Goal: Task Accomplishment & Management: Manage account settings

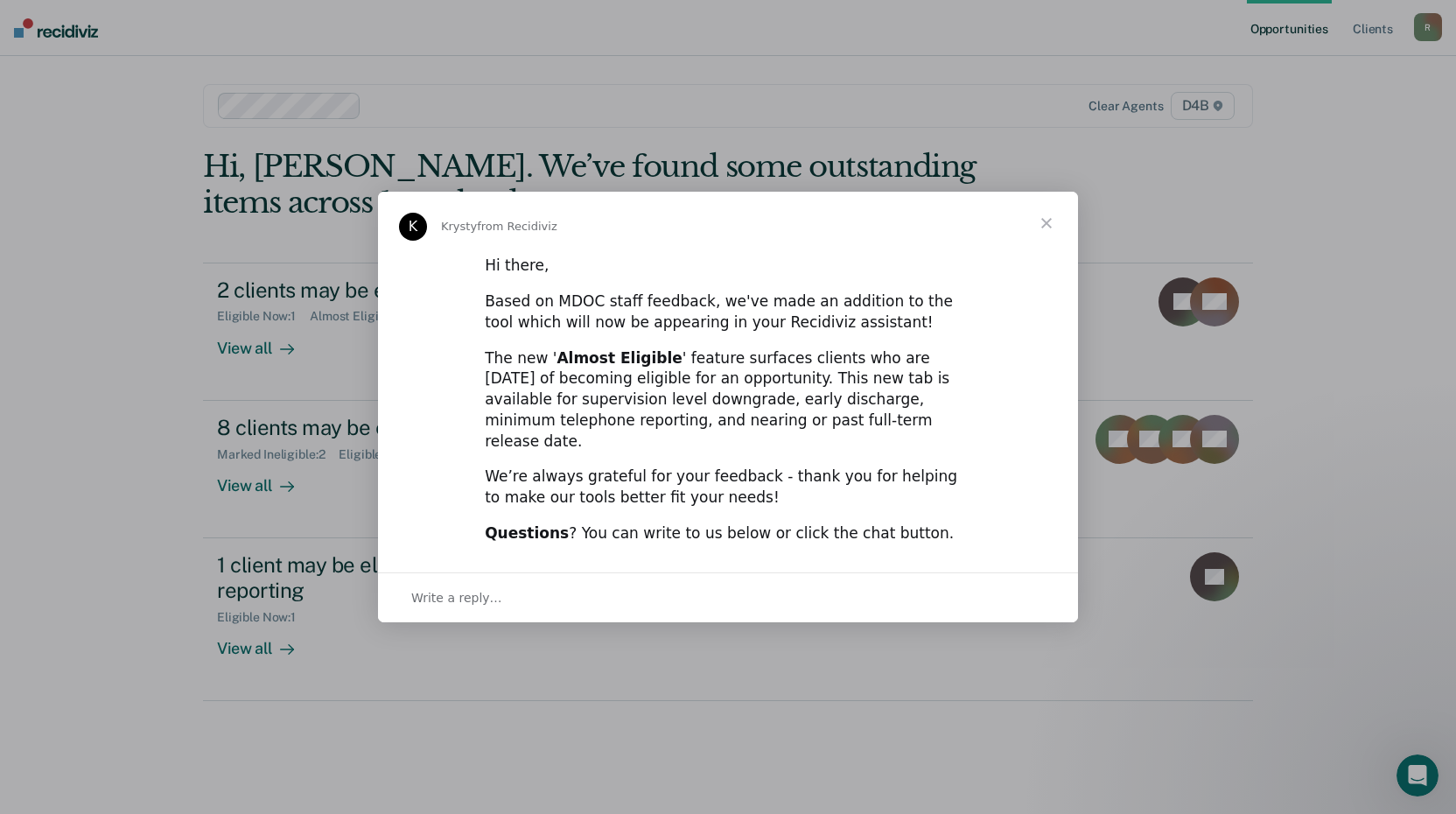
click at [1046, 244] on span "Close" at bounding box center [1046, 223] width 63 height 63
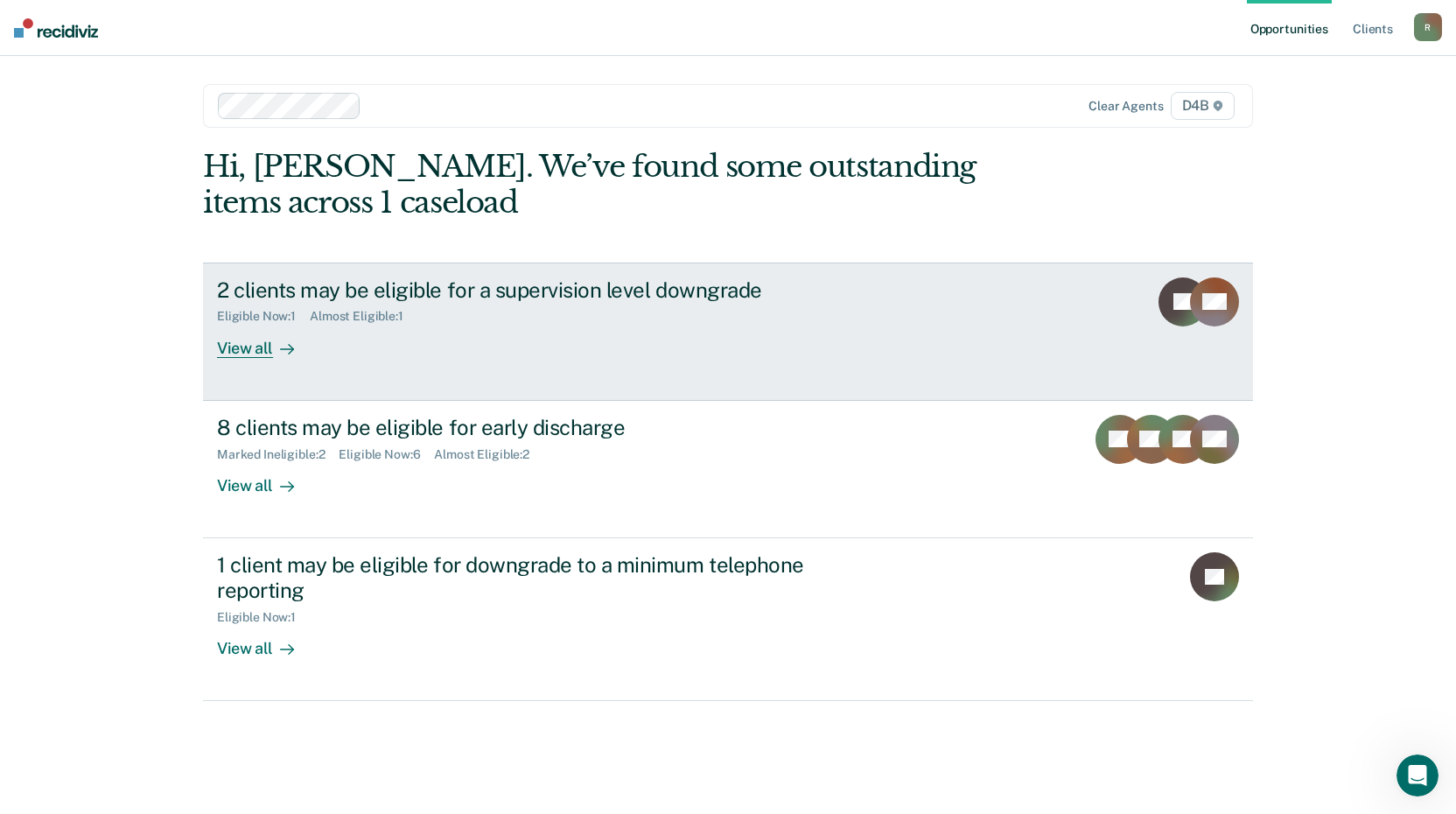
click at [260, 344] on div "View all" at bounding box center [265, 340] width 98 height 34
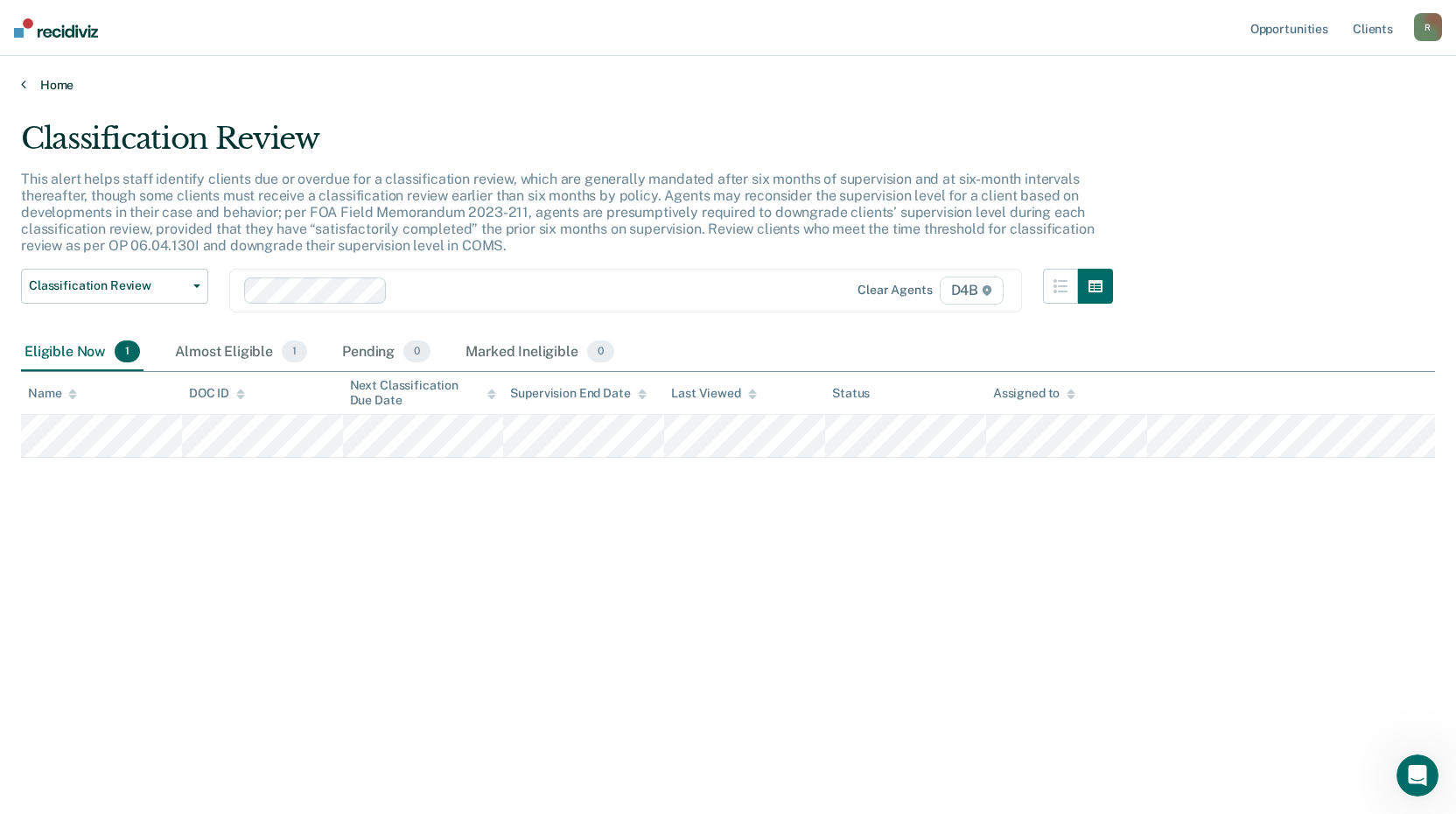
click at [48, 80] on link "Home" at bounding box center [728, 84] width 1414 height 16
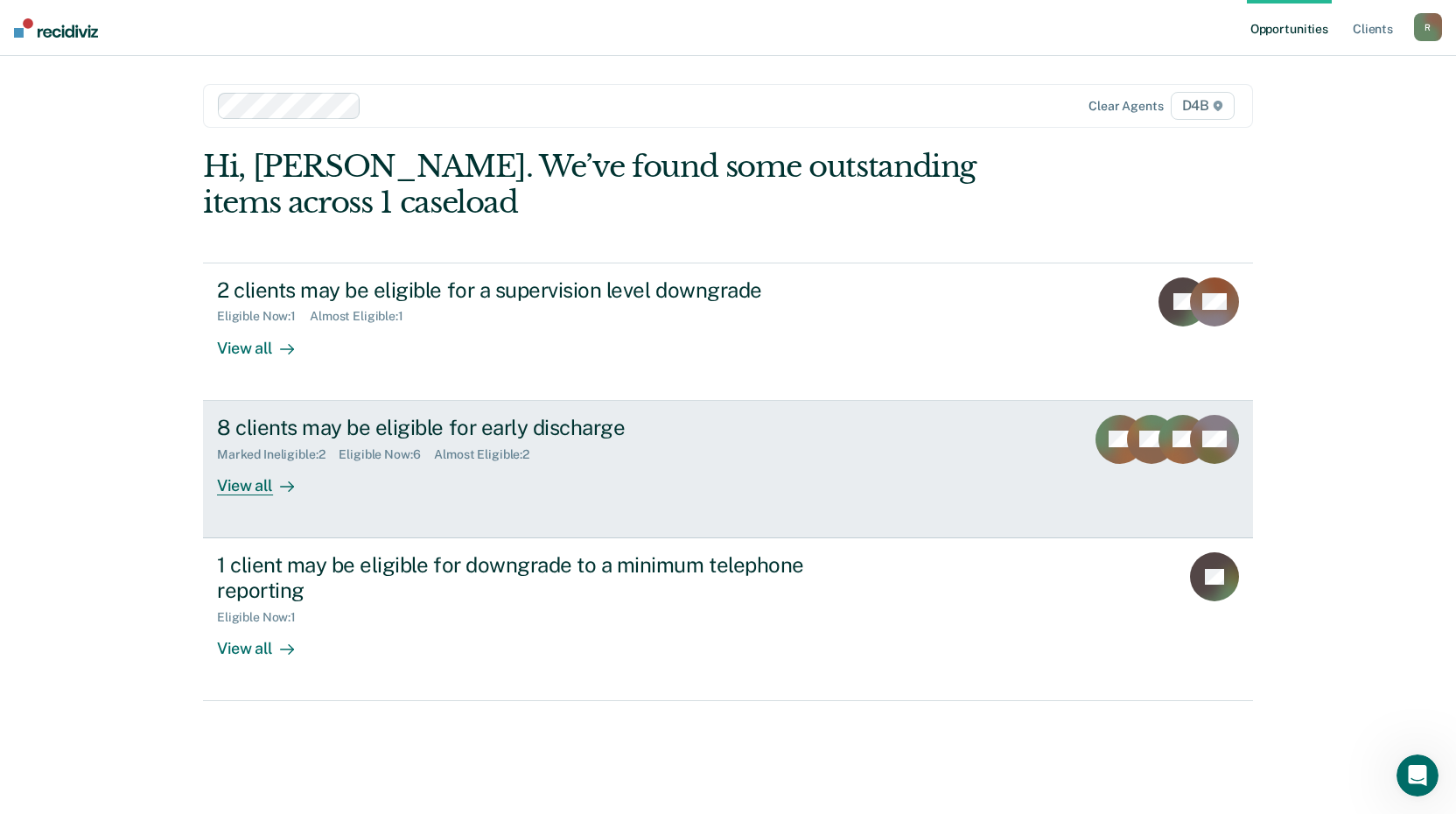
click at [281, 429] on div "8 clients may be eligible for early discharge" at bounding box center [524, 428] width 614 height 26
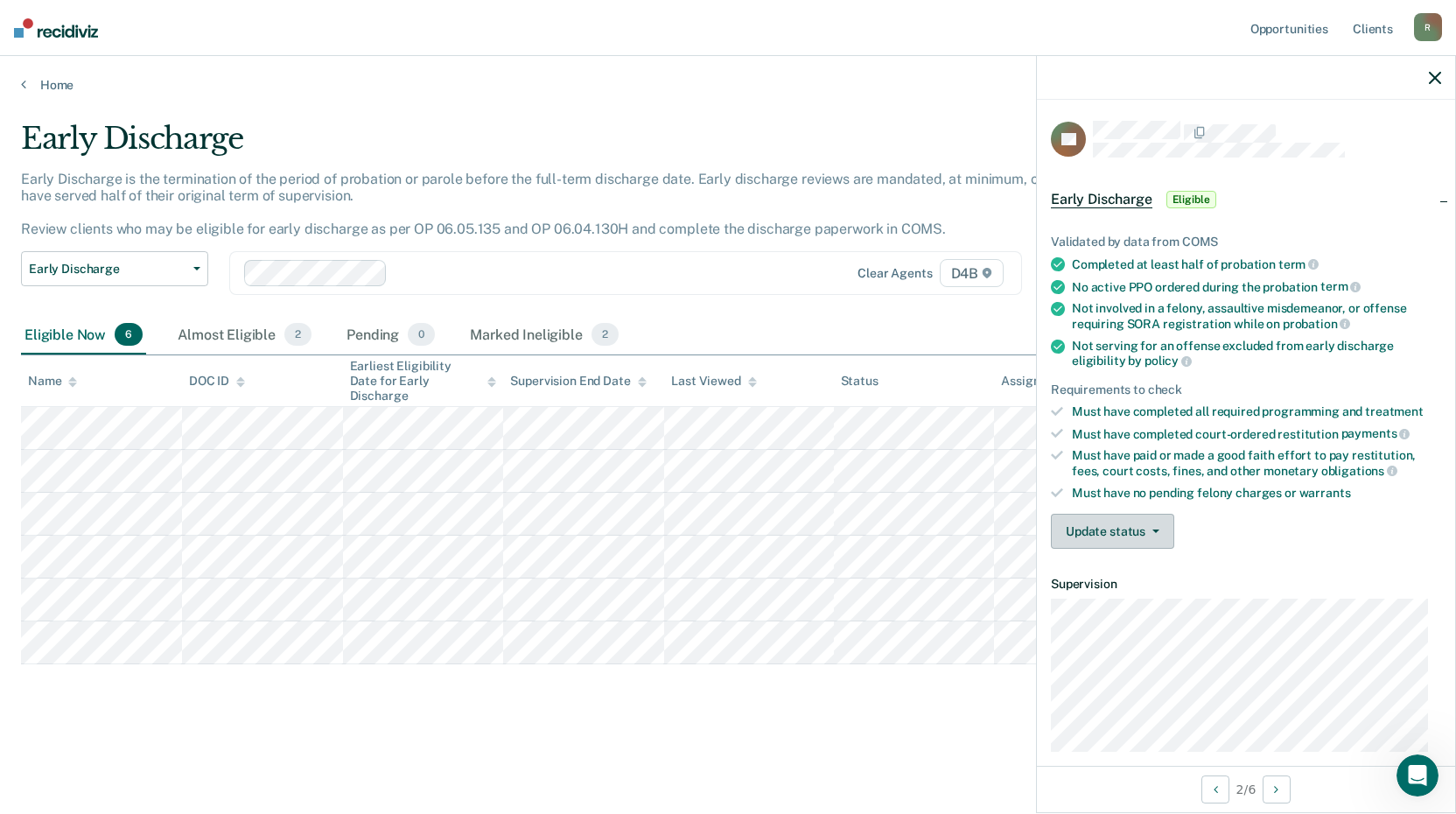
click at [1113, 522] on button "Update status" at bounding box center [1112, 531] width 123 height 35
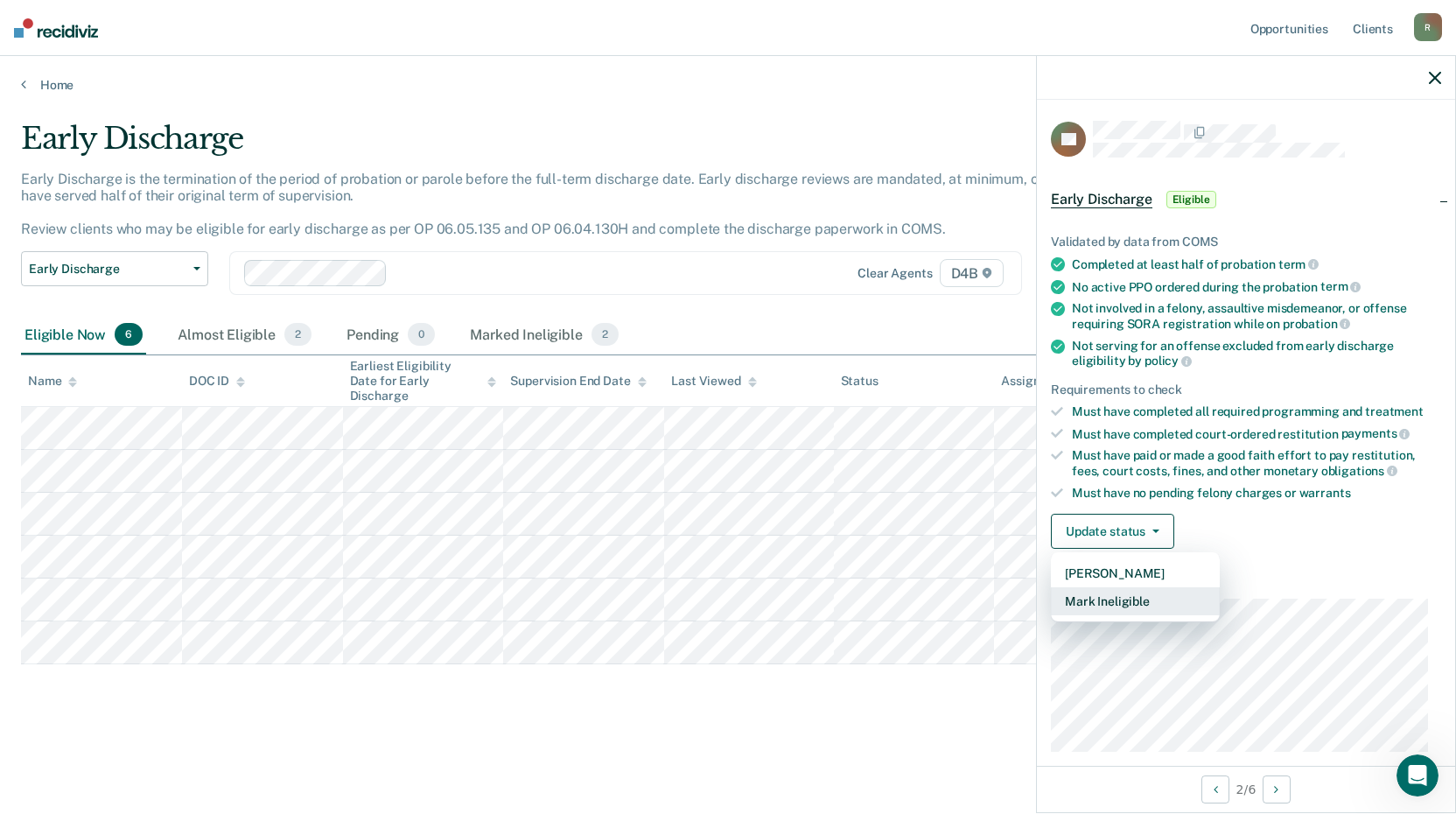
click at [1143, 602] on button "Mark Ineligible" at bounding box center [1135, 601] width 169 height 28
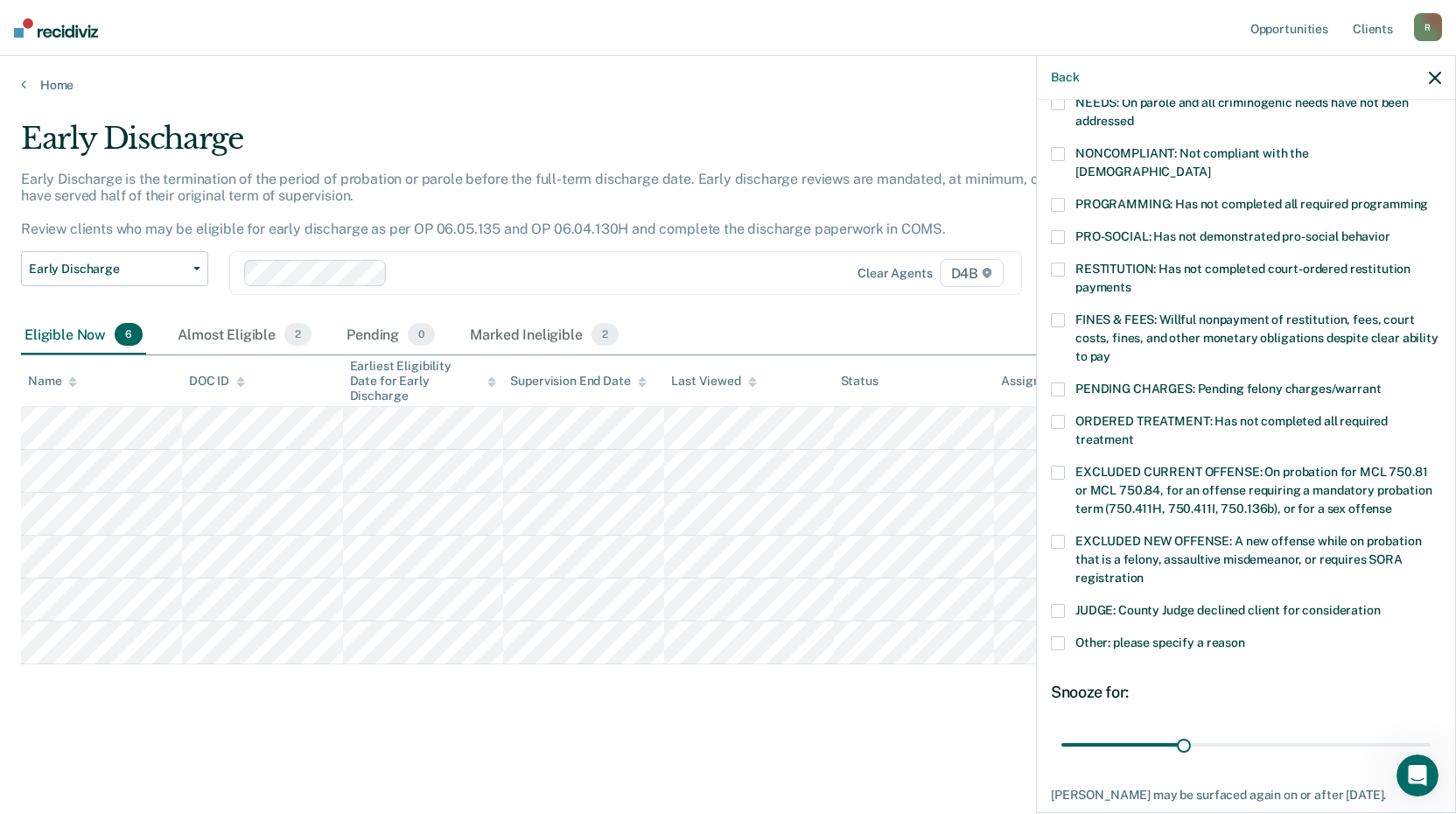
scroll to position [143, 0]
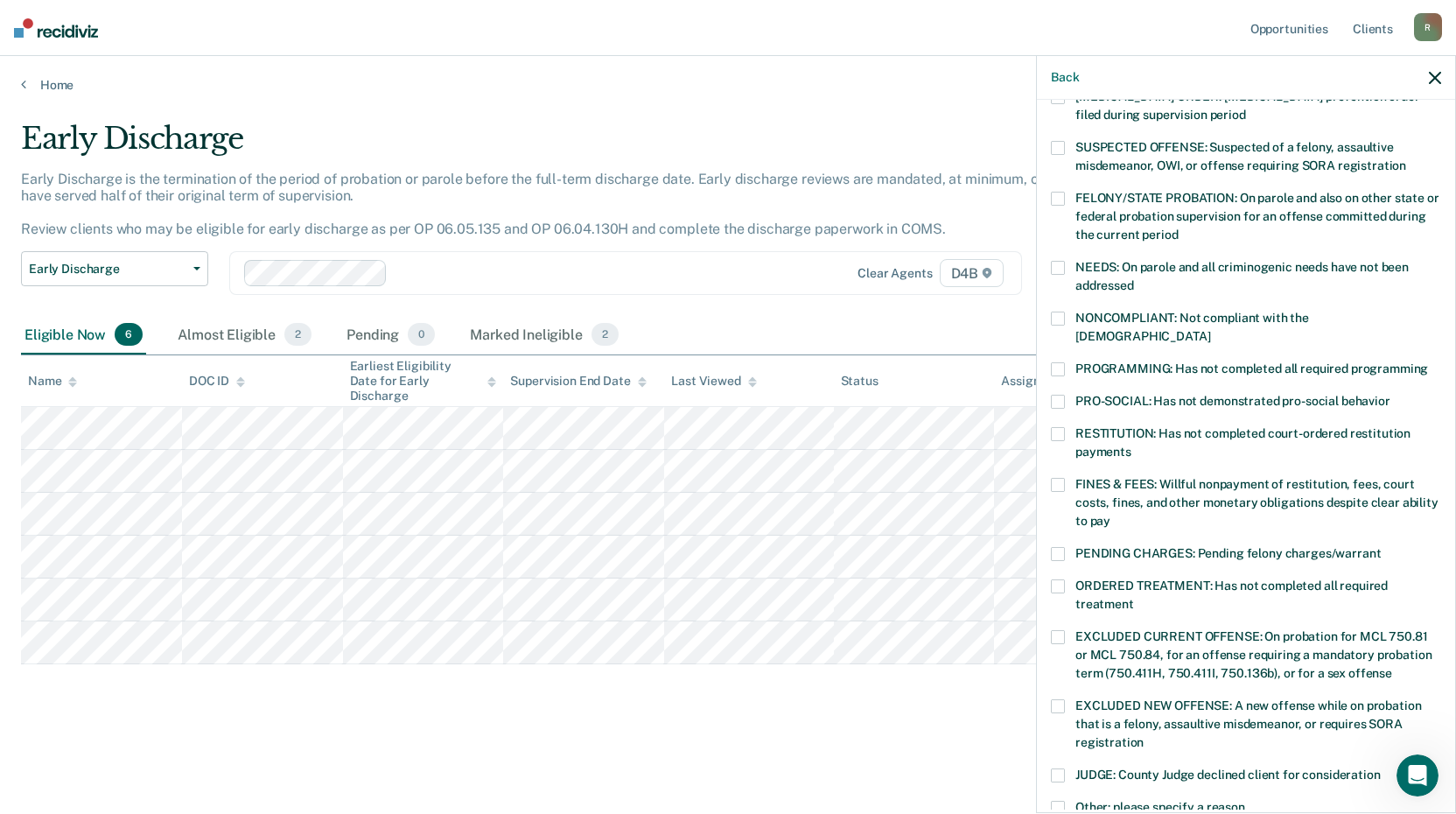
click at [1059, 362] on span at bounding box center [1057, 369] width 14 height 14
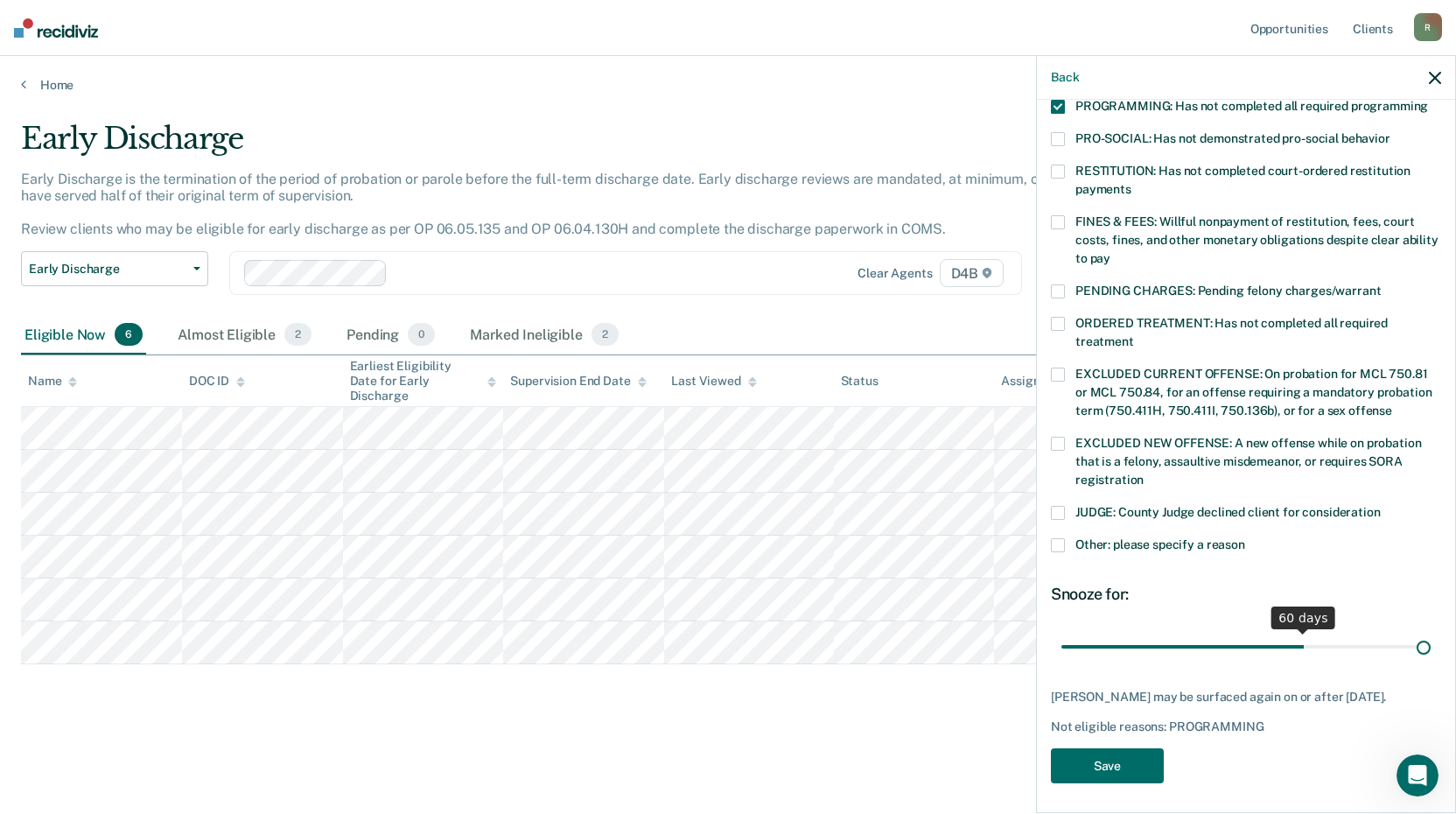
scroll to position [391, 0]
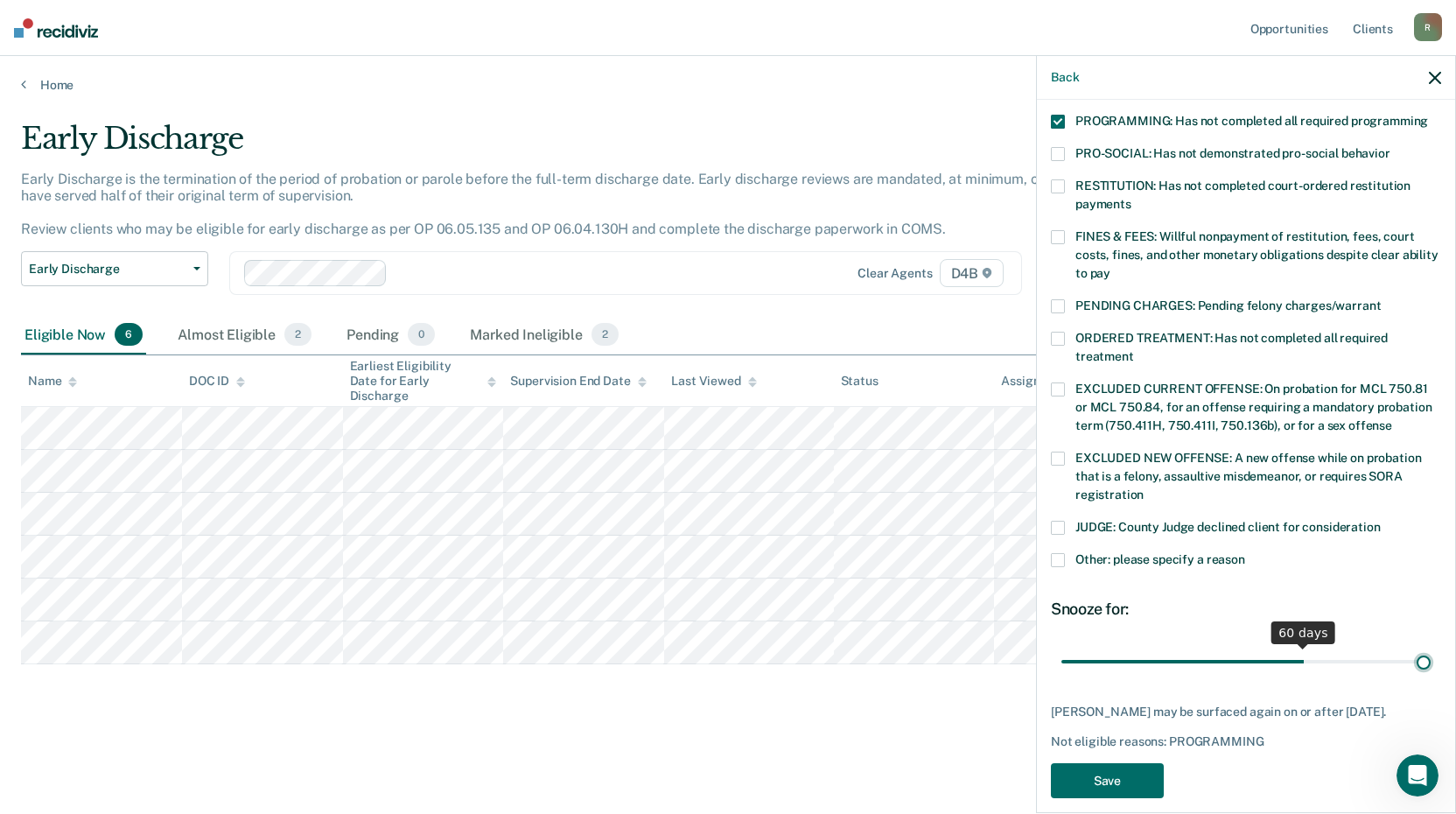
drag, startPoint x: 1218, startPoint y: 624, endPoint x: 1586, endPoint y: 642, distance: 368.4
type input "90"
click at [1430, 646] on input "range" at bounding box center [1245, 662] width 369 height 31
click at [1045, 541] on div "KL Which of the following requirements has [PERSON_NAME] not met? [MEDICAL_DATA…" at bounding box center [1246, 454] width 418 height 710
click at [1057, 553] on span at bounding box center [1057, 559] width 14 height 14
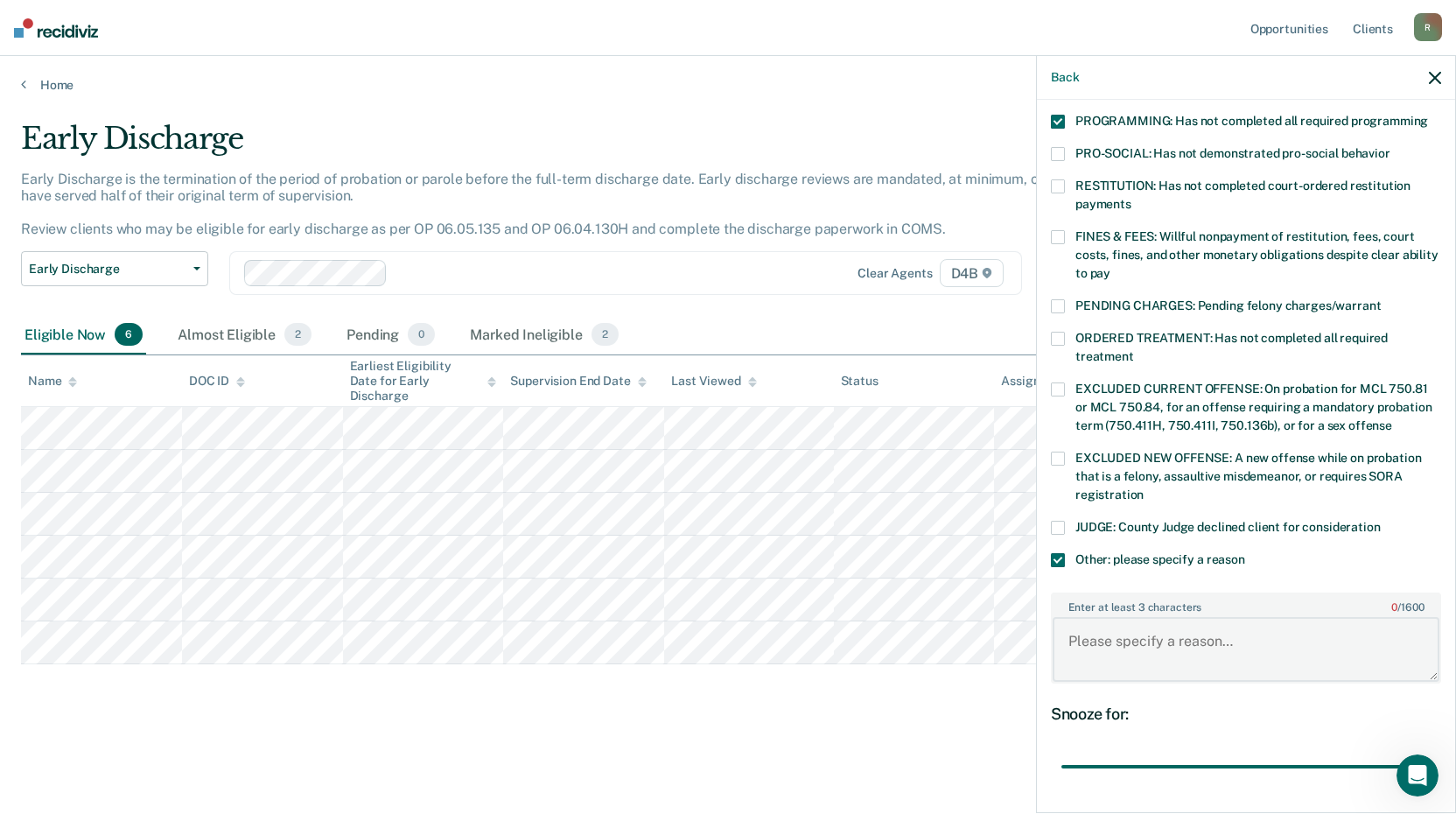
drag, startPoint x: 1180, startPoint y: 627, endPoint x: 1191, endPoint y: 632, distance: 12.1
click at [1183, 626] on textarea "Enter at least 3 characters 0 / 1600" at bounding box center [1246, 649] width 387 height 65
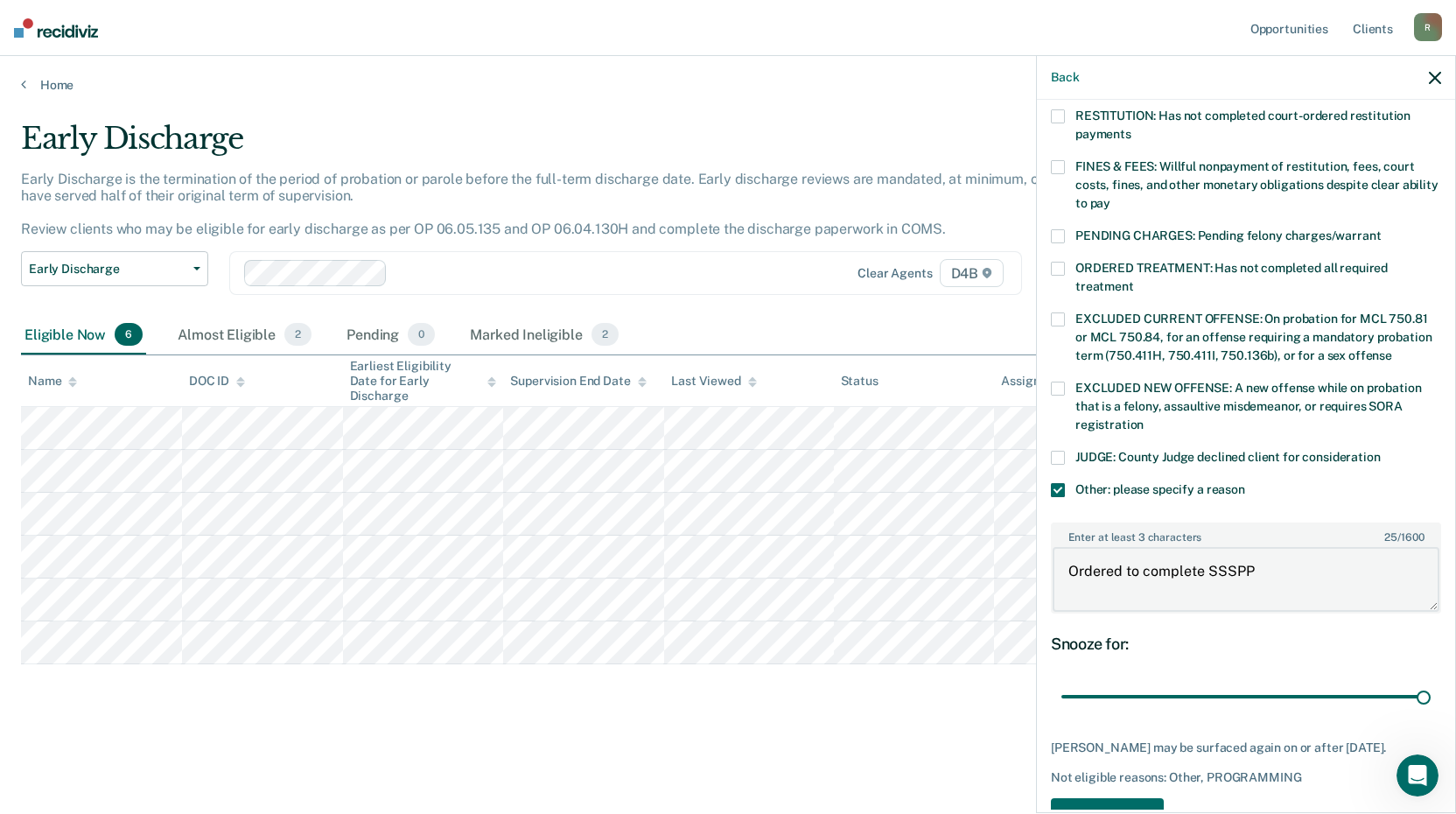
scroll to position [497, 0]
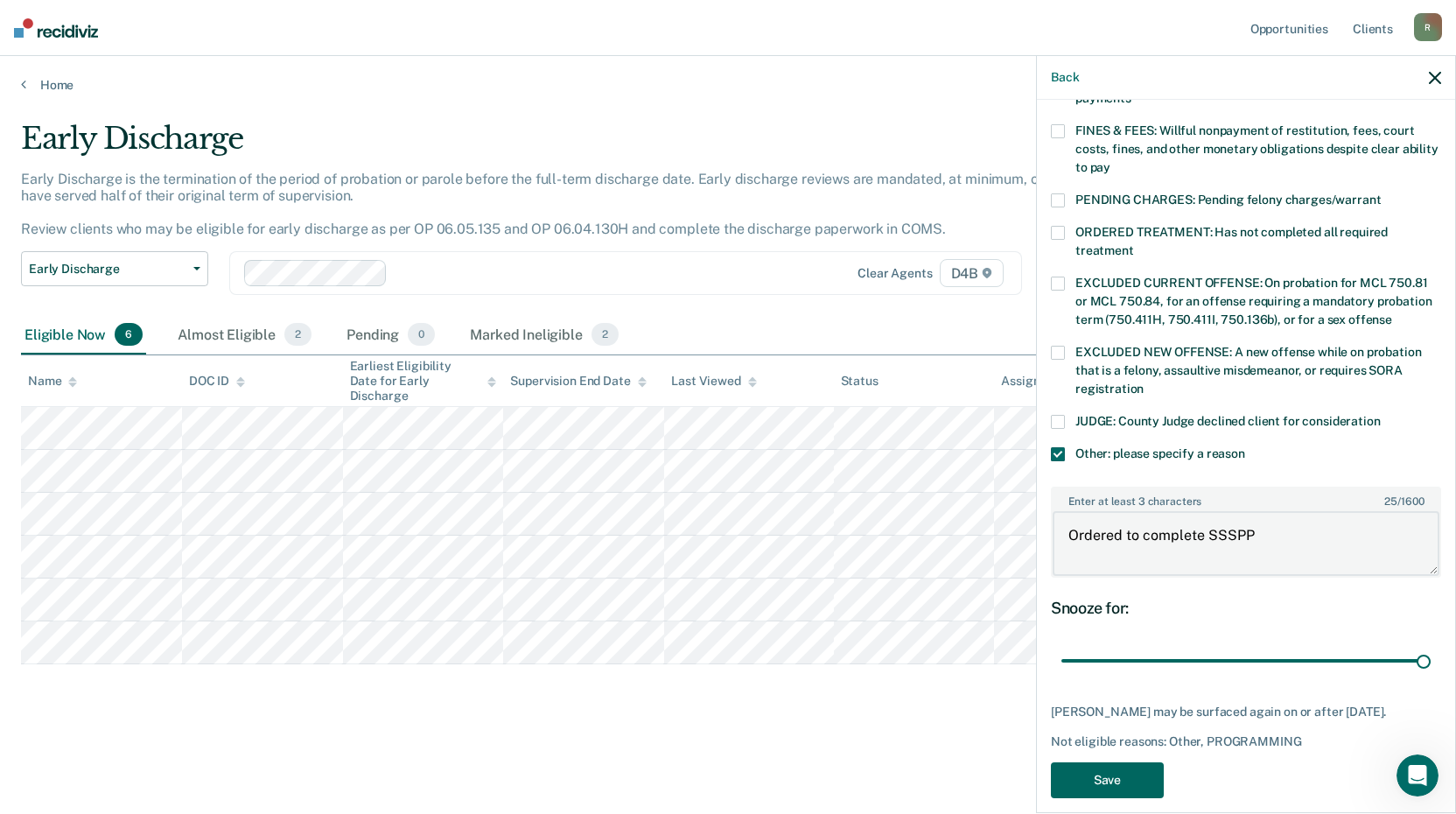
type textarea "Ordered to complete SSSPP"
click at [1126, 762] on button "Save" at bounding box center [1108, 779] width 113 height 36
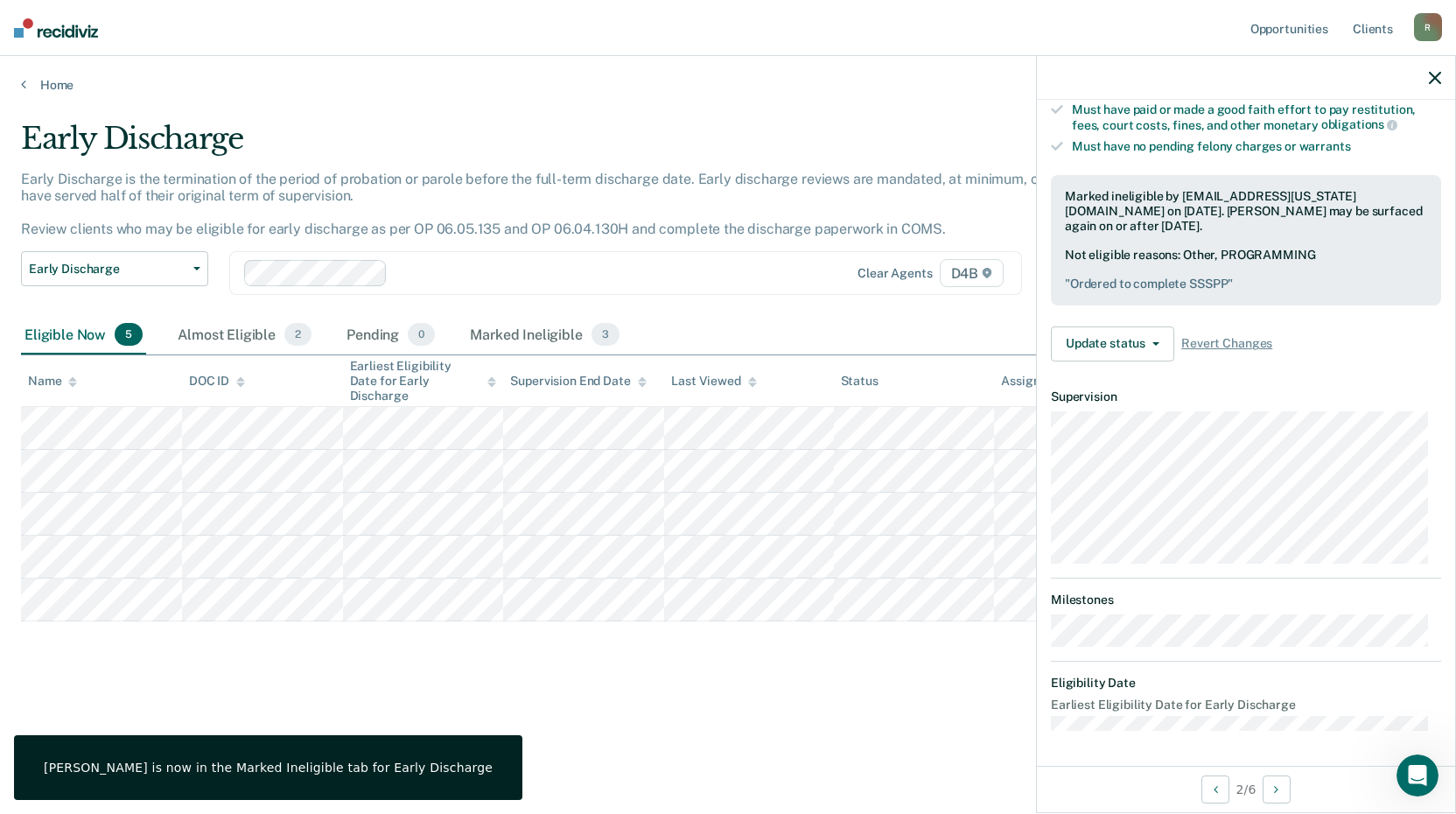
scroll to position [185, 0]
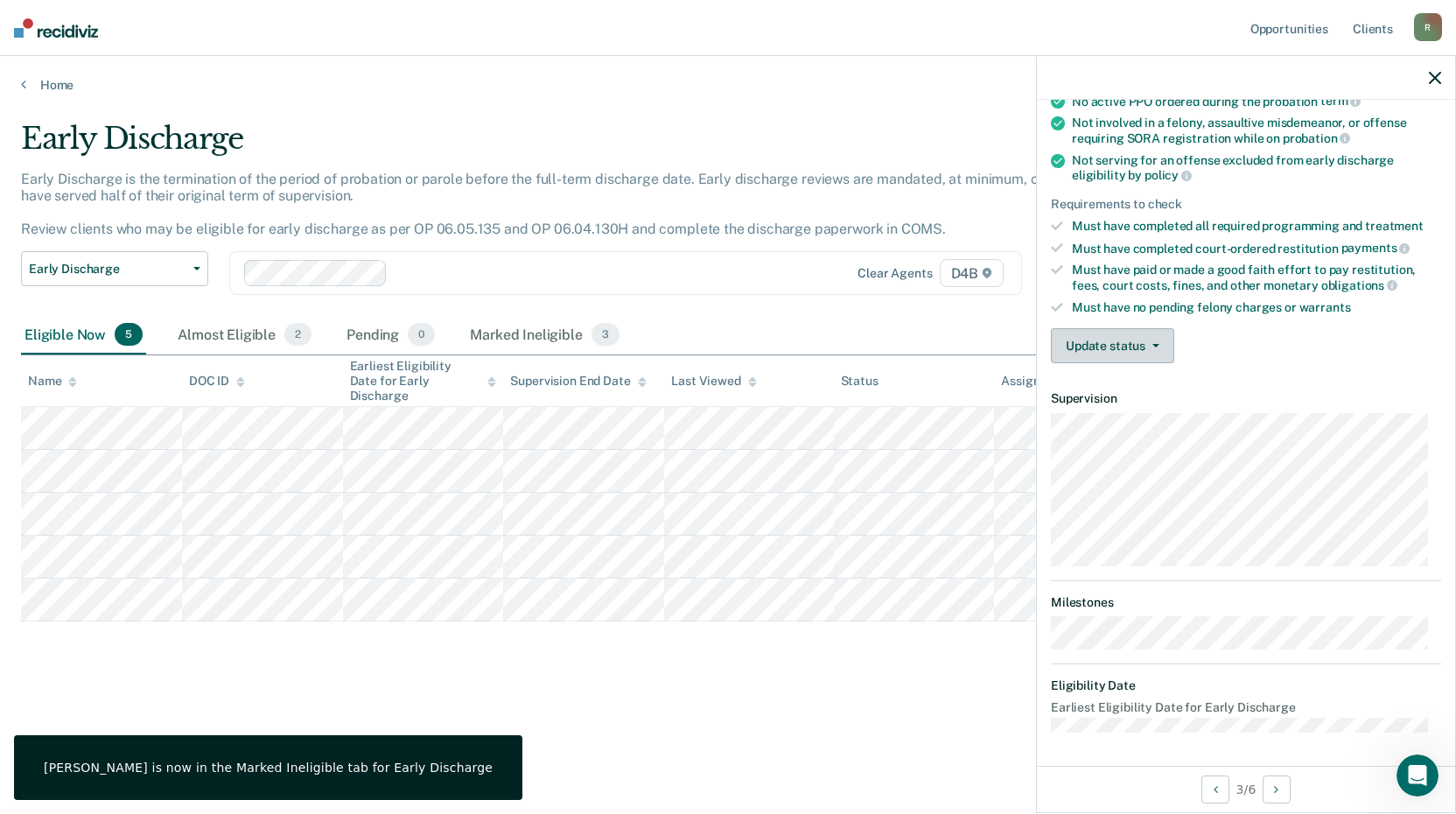
click at [1149, 348] on button "Update status" at bounding box center [1112, 346] width 123 height 35
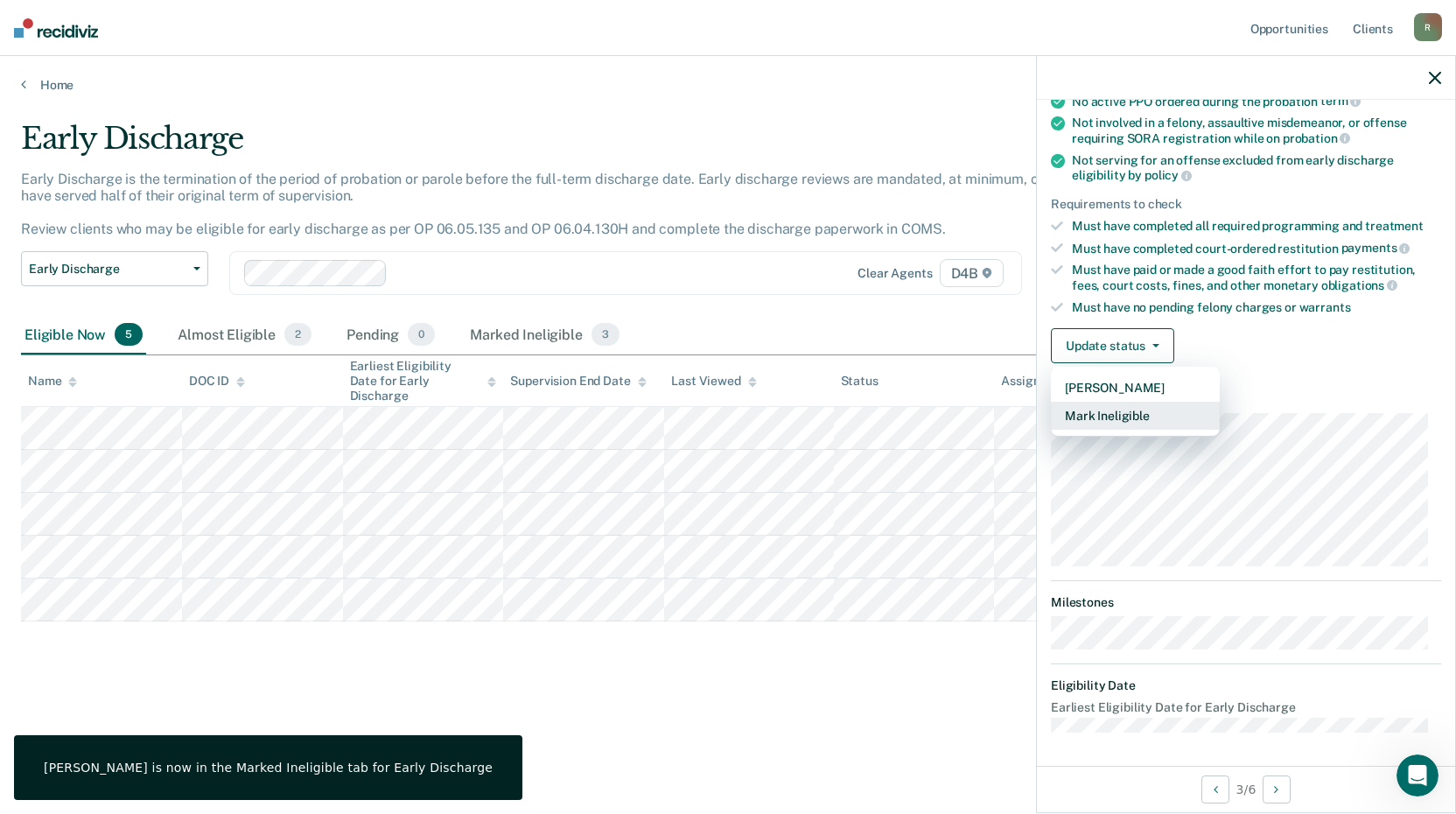
click at [1125, 425] on button "Mark Ineligible" at bounding box center [1135, 415] width 169 height 28
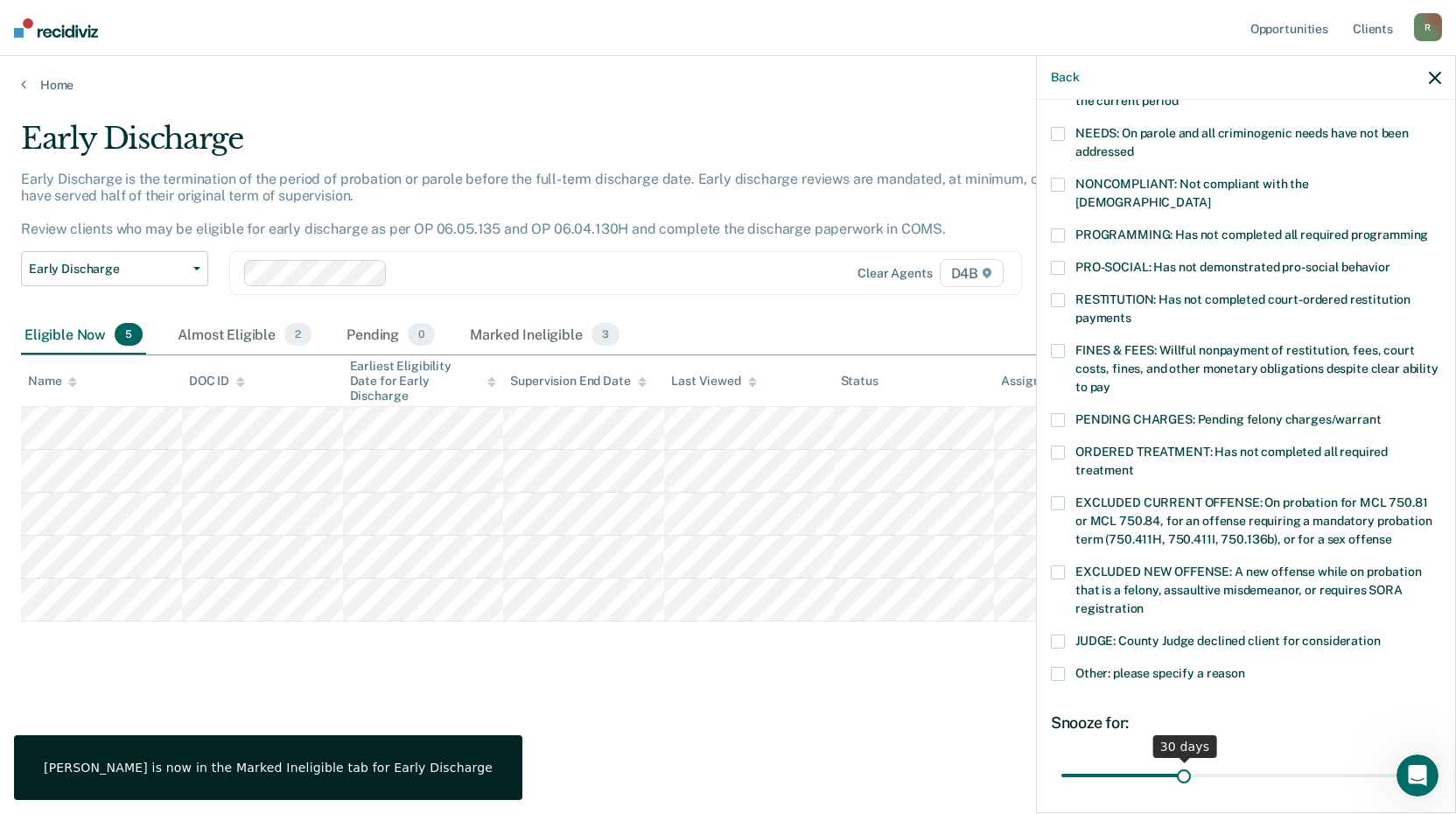
scroll to position [406, 0]
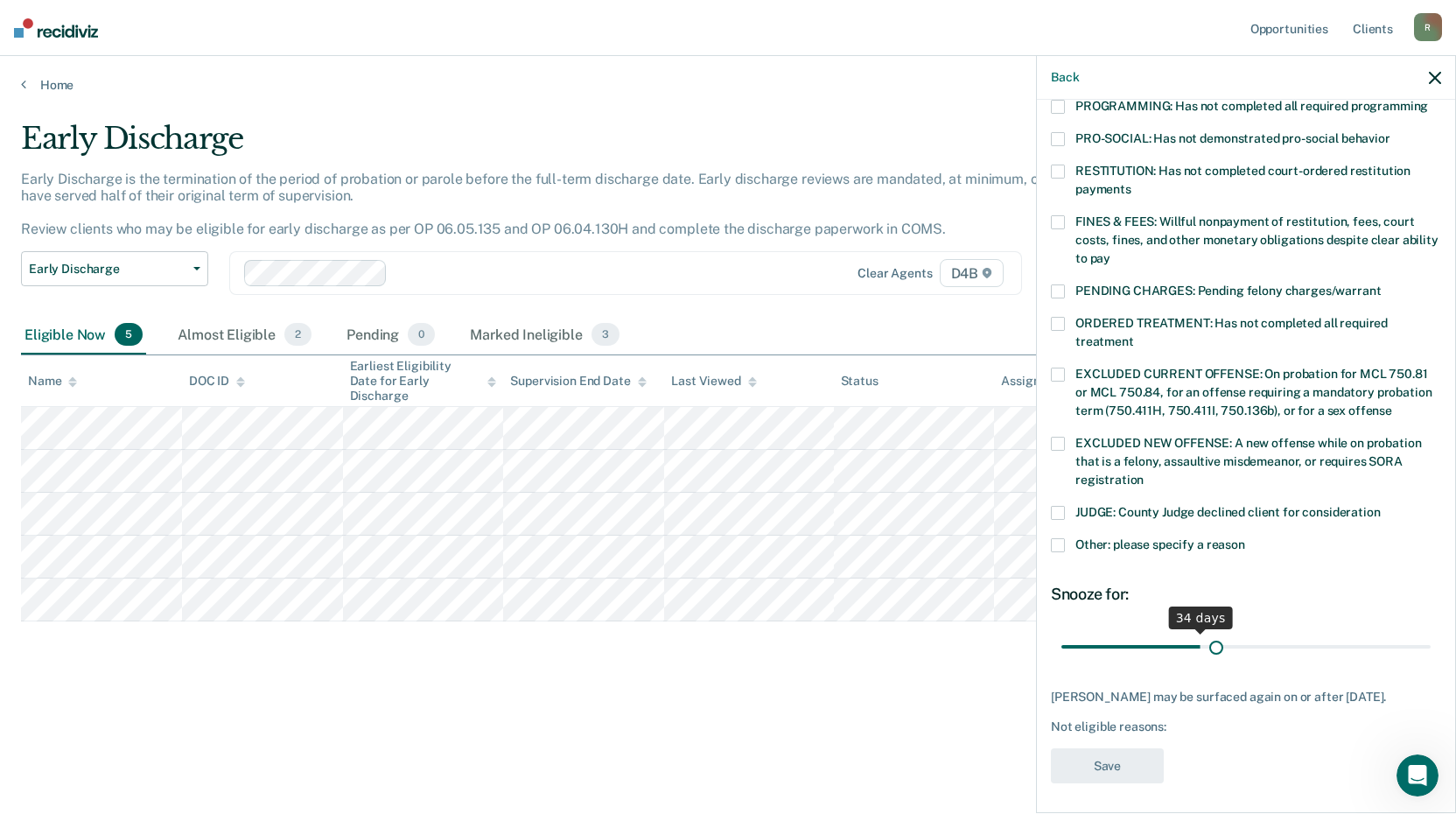
drag, startPoint x: 1177, startPoint y: 628, endPoint x: 1210, endPoint y: 628, distance: 33.0
click at [1210, 631] on input "range" at bounding box center [1245, 647] width 369 height 31
drag, startPoint x: 1222, startPoint y: 628, endPoint x: 1446, endPoint y: 659, distance: 226.1
type input "90"
click at [1430, 659] on input "range" at bounding box center [1245, 647] width 369 height 31
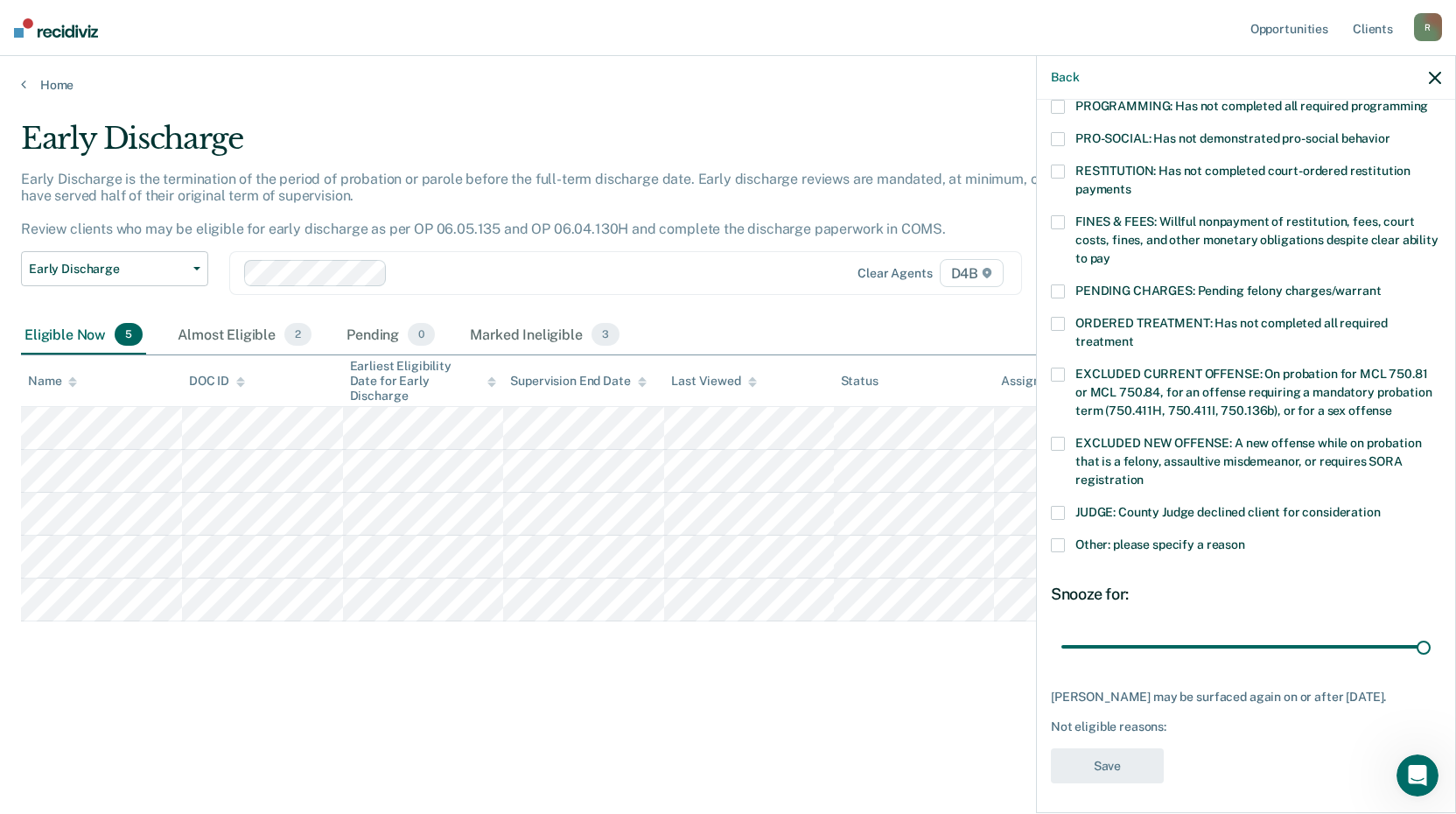
click at [1068, 538] on label "Other: please specify a reason" at bounding box center [1246, 548] width 390 height 18
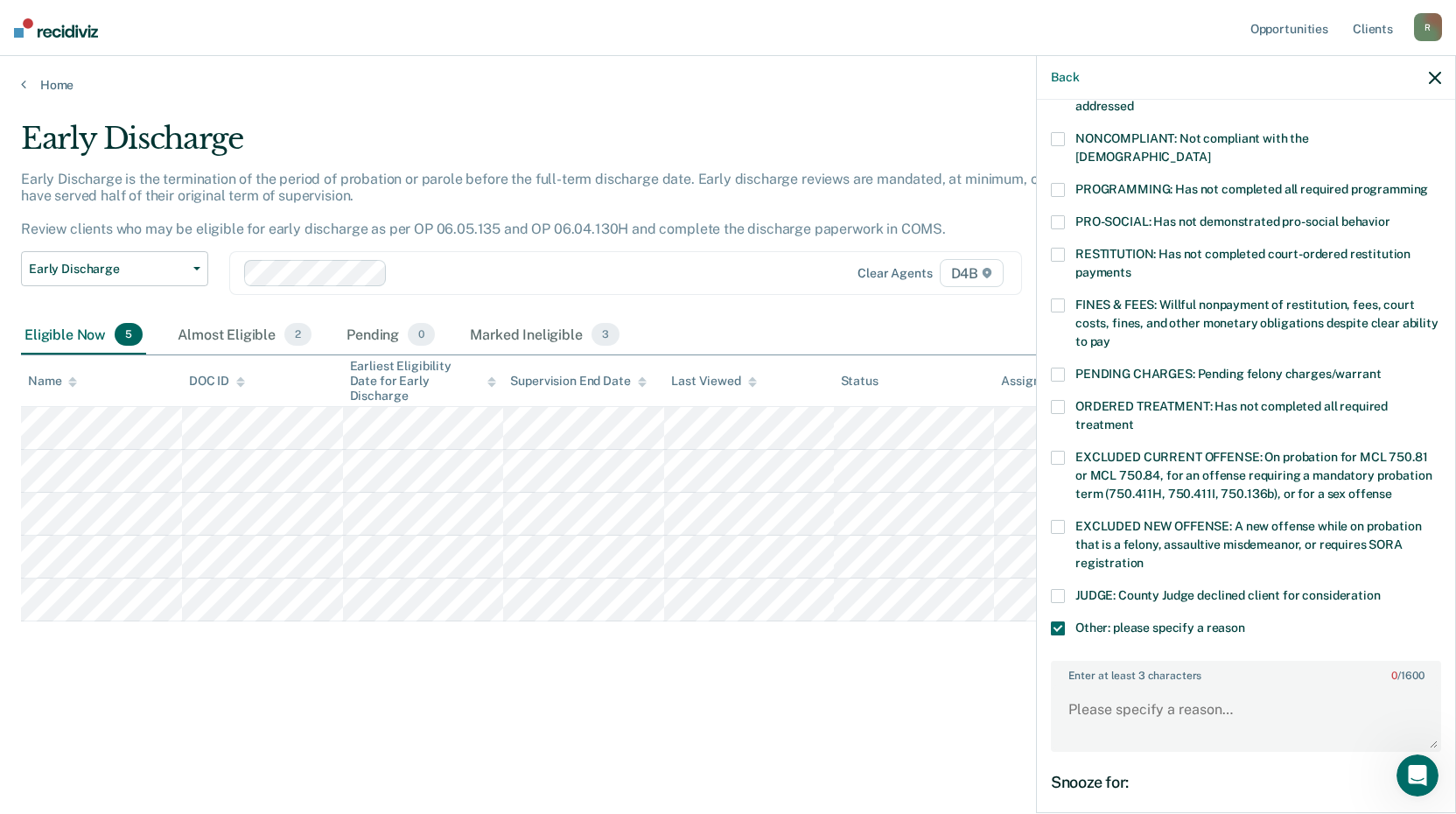
scroll to position [231, 0]
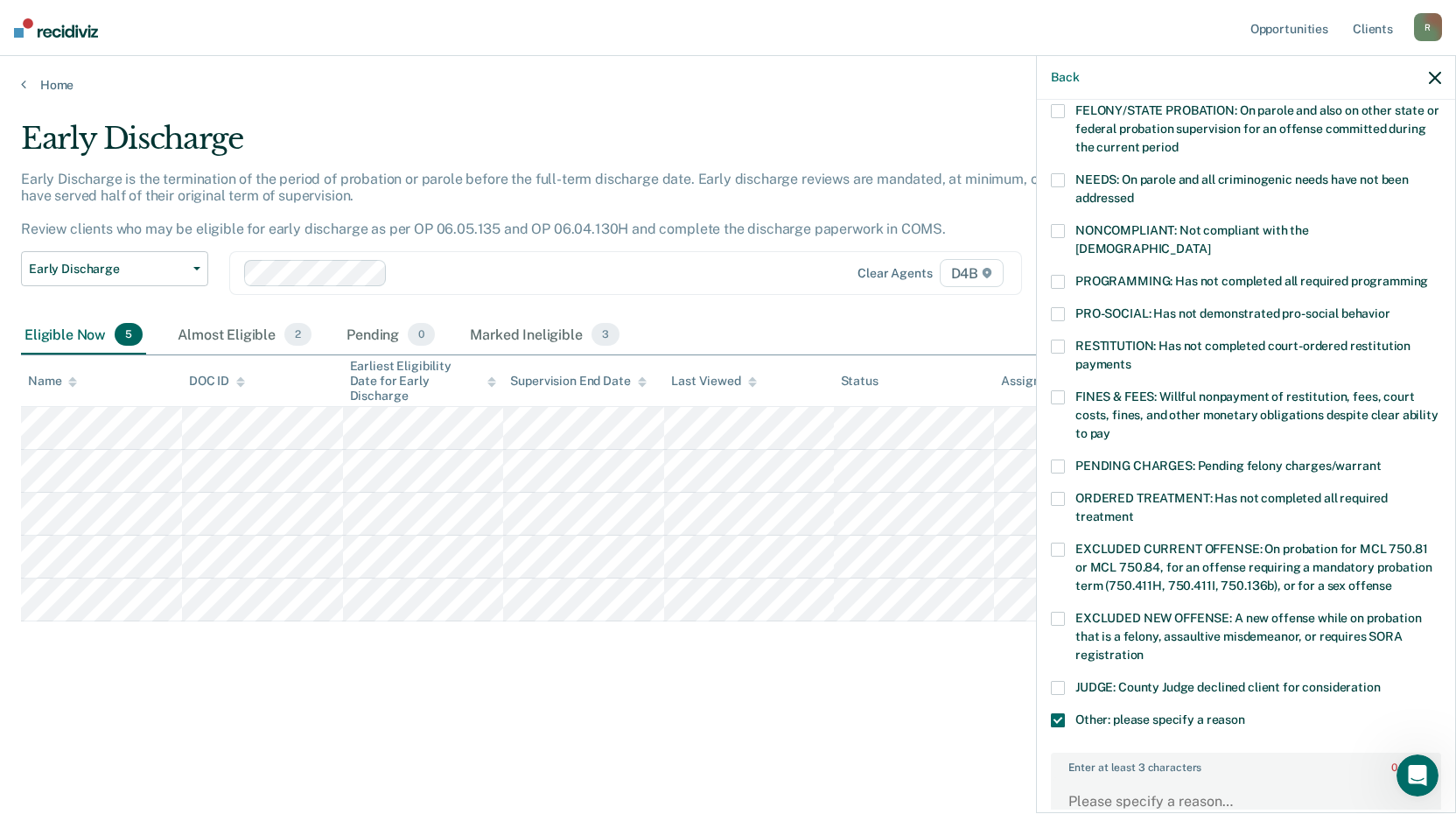
click at [1057, 275] on span at bounding box center [1057, 281] width 14 height 14
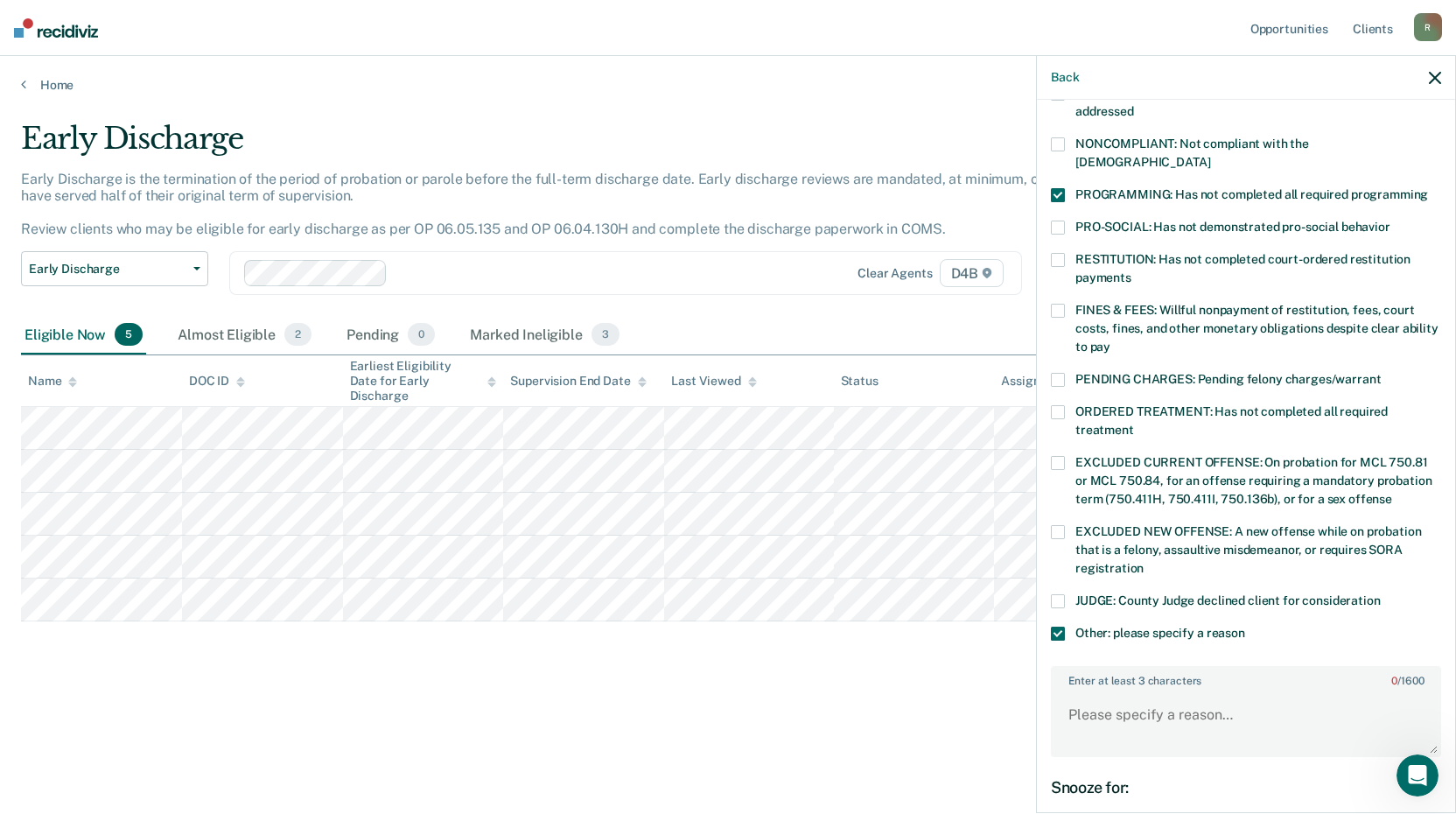
scroll to position [512, 0]
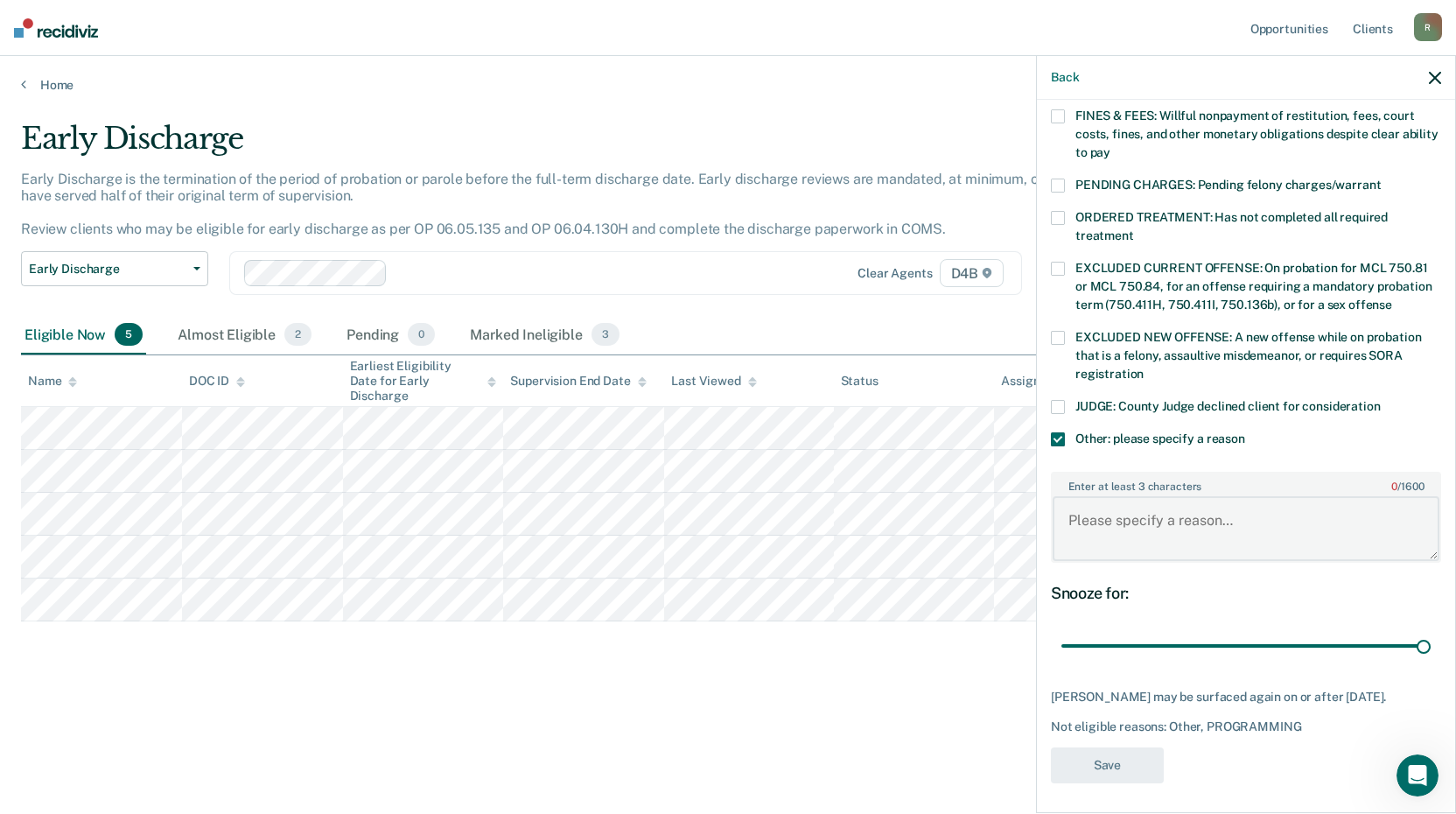
click at [1202, 518] on textarea "Enter at least 3 characters 0 / 1600" at bounding box center [1246, 528] width 387 height 65
type textarea "Ordered to complete SBC"
click at [1117, 762] on button "Save" at bounding box center [1108, 765] width 113 height 36
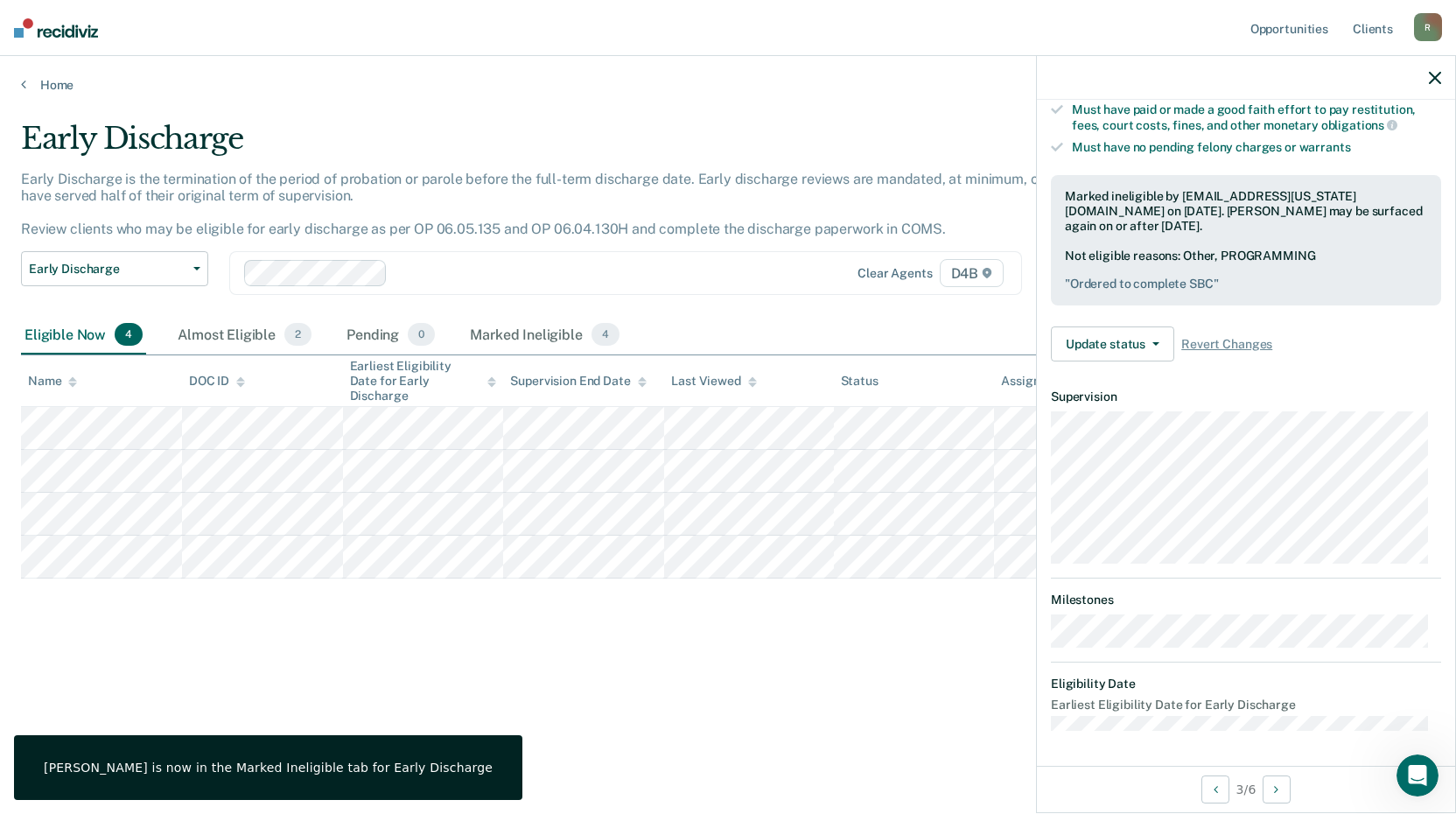
scroll to position [185, 0]
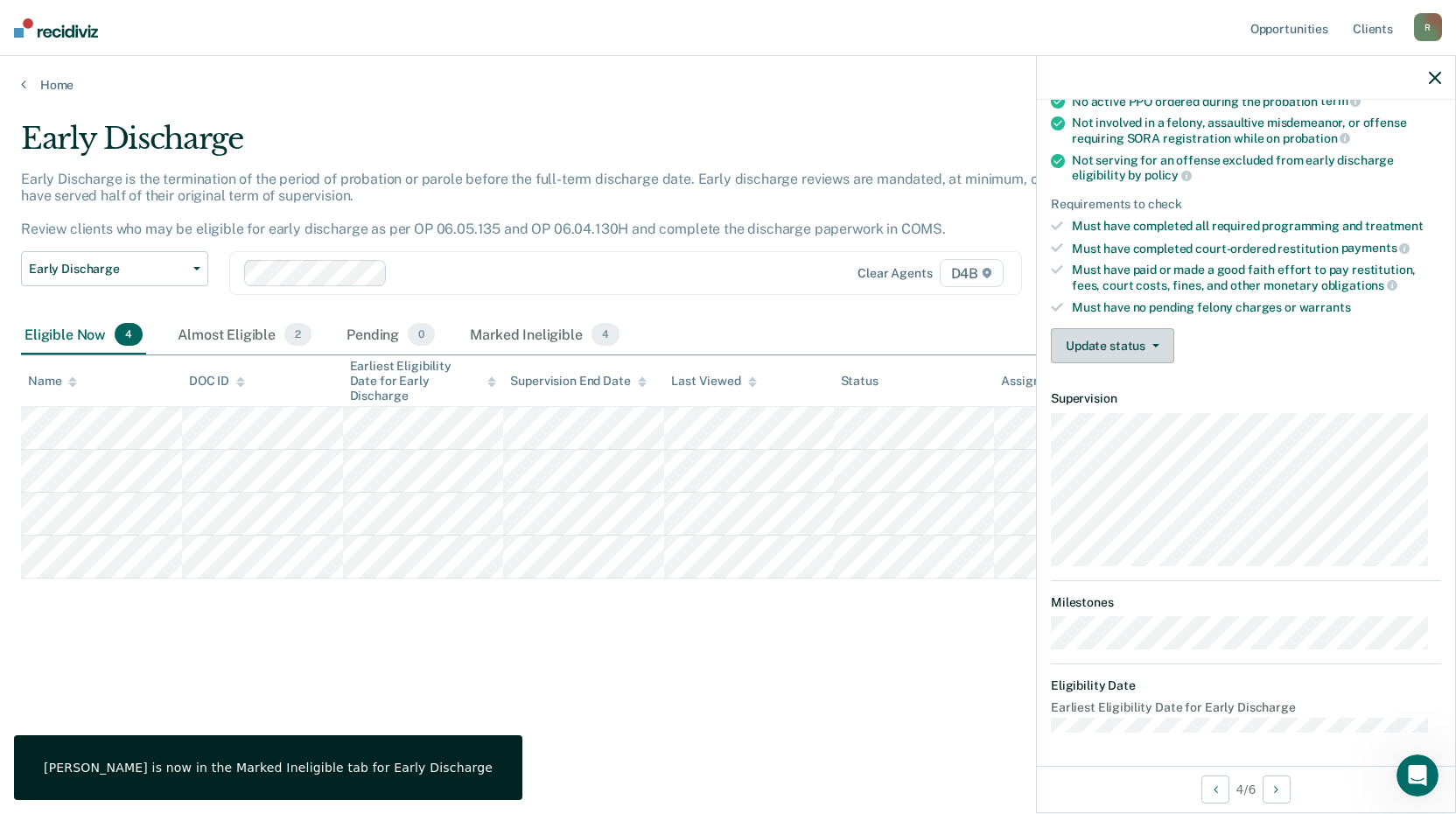
click at [1147, 350] on button "Update status" at bounding box center [1112, 346] width 123 height 35
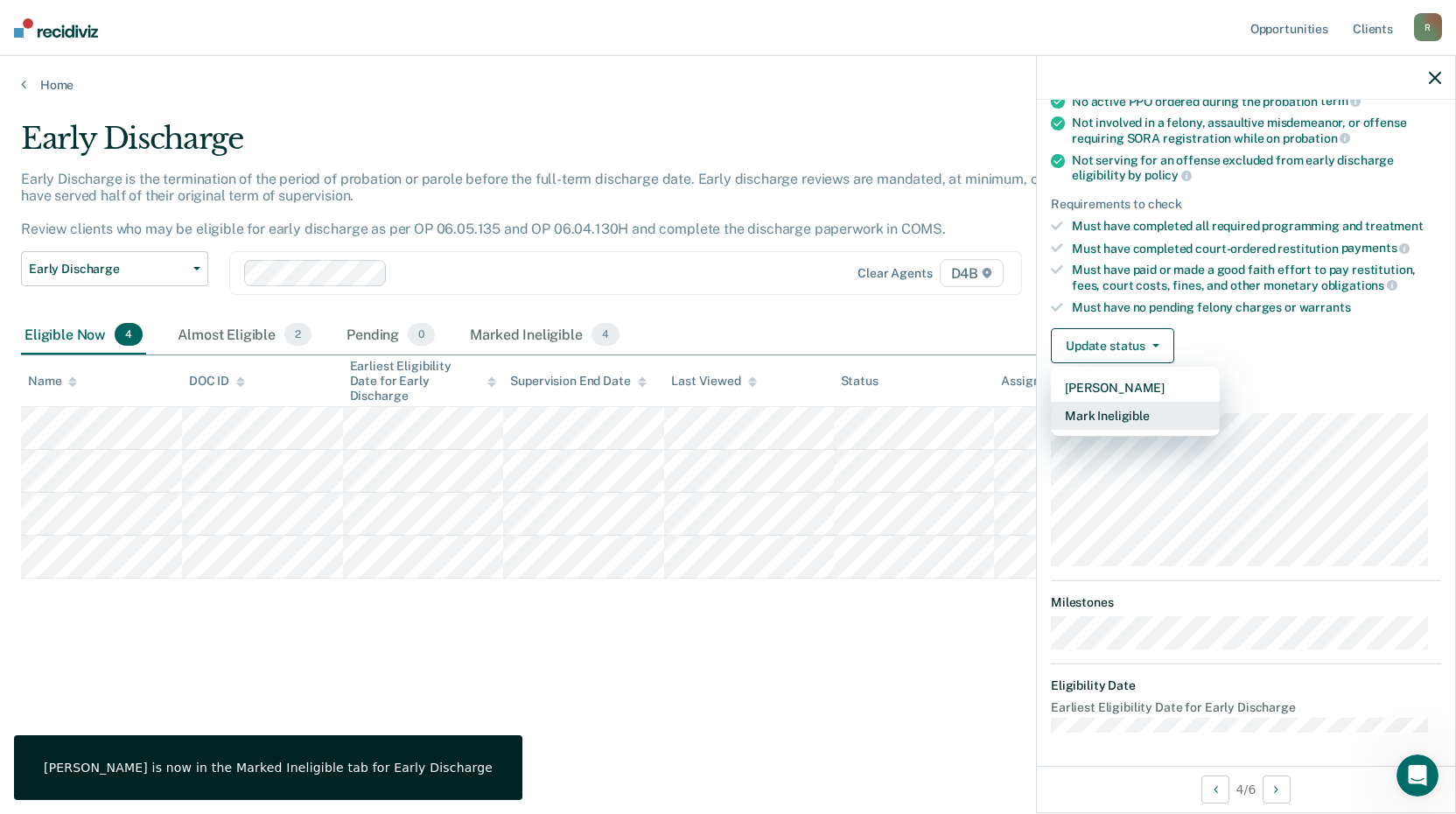
click at [1087, 409] on button "Mark Ineligible" at bounding box center [1135, 415] width 169 height 28
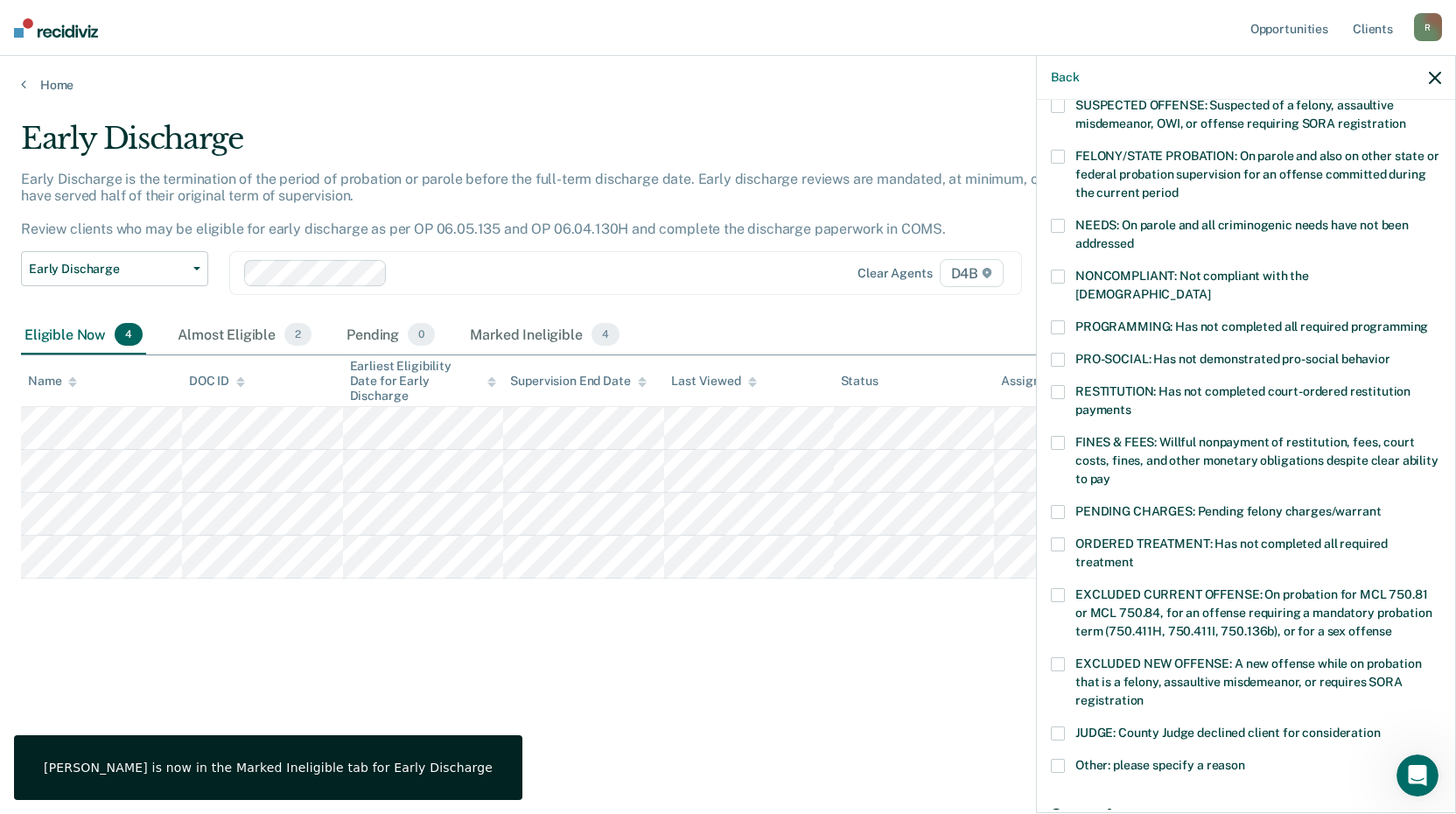
scroll to position [406, 0]
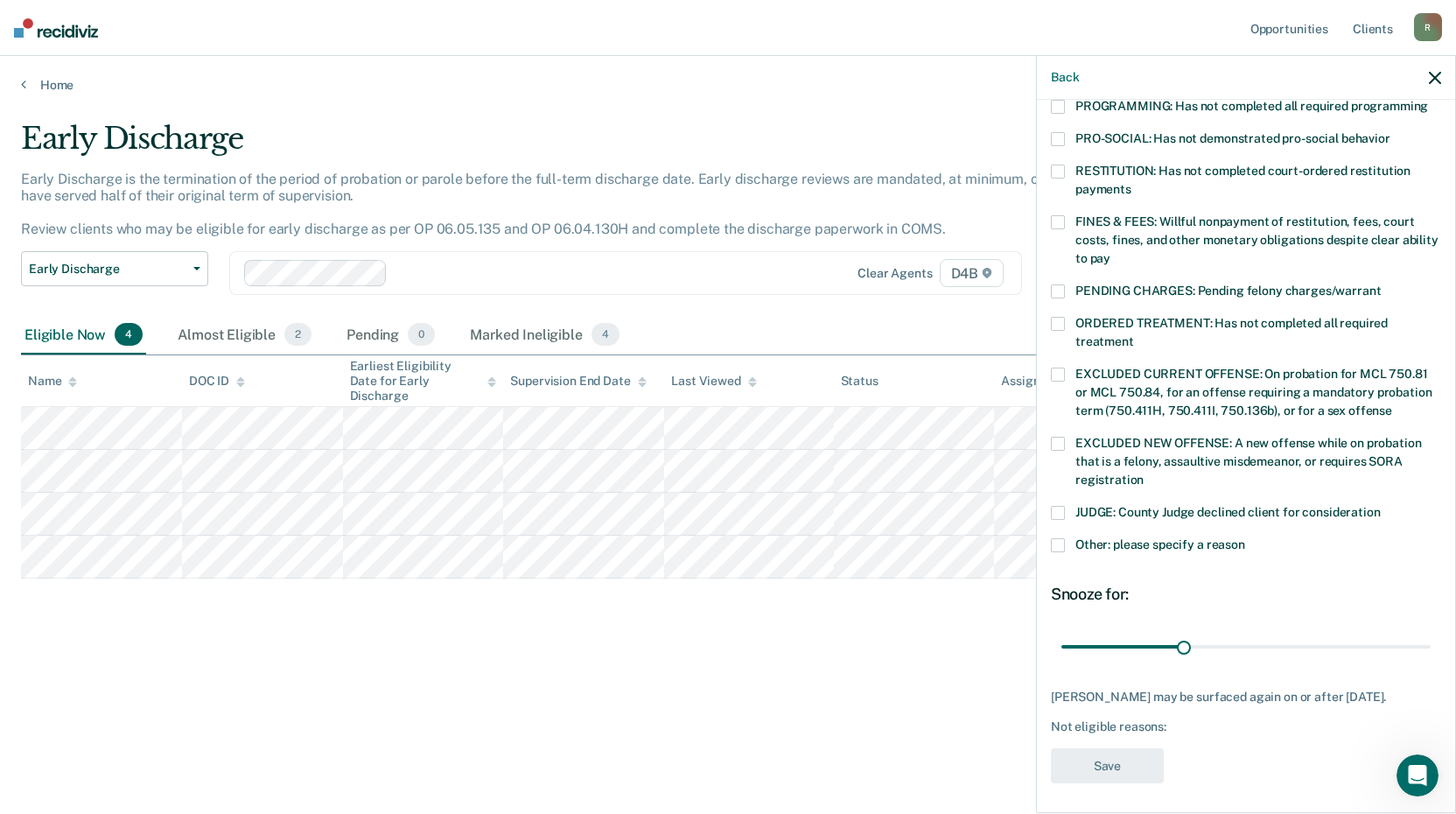
click at [1058, 538] on span at bounding box center [1057, 545] width 14 height 14
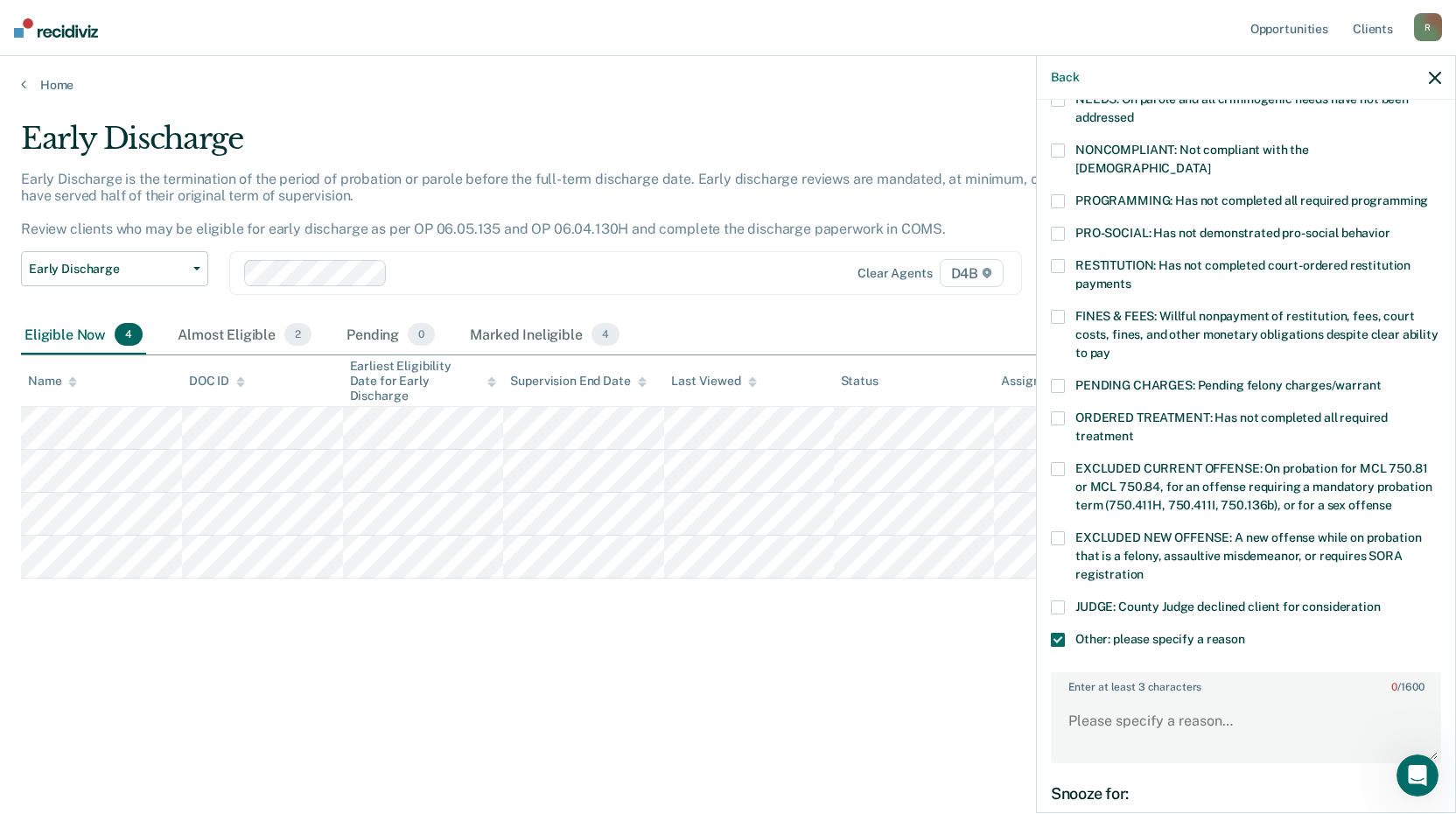
scroll to position [231, 0]
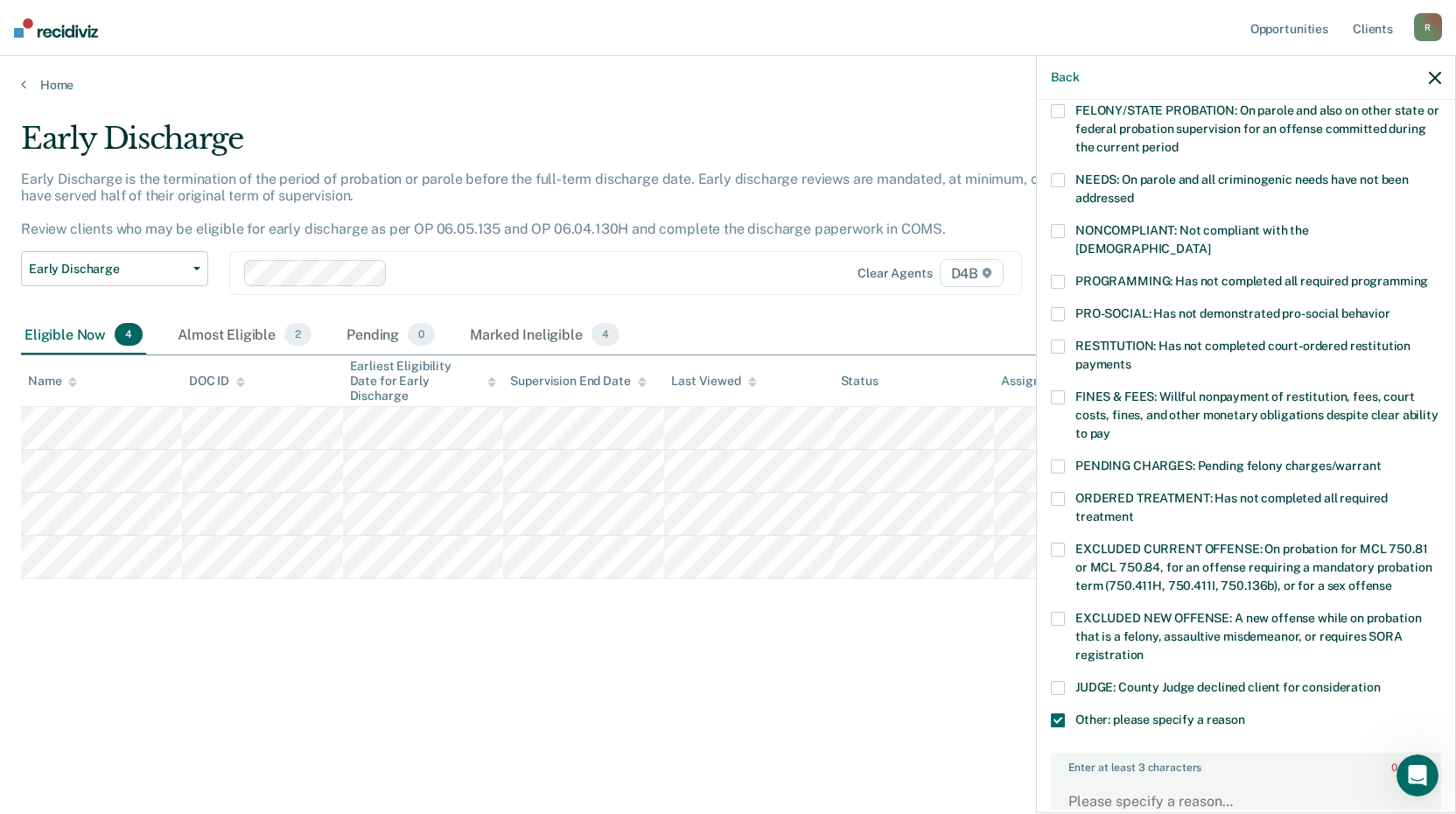
drag, startPoint x: 1055, startPoint y: 258, endPoint x: 1104, endPoint y: 454, distance: 202.0
click at [1055, 275] on span at bounding box center [1057, 281] width 14 height 14
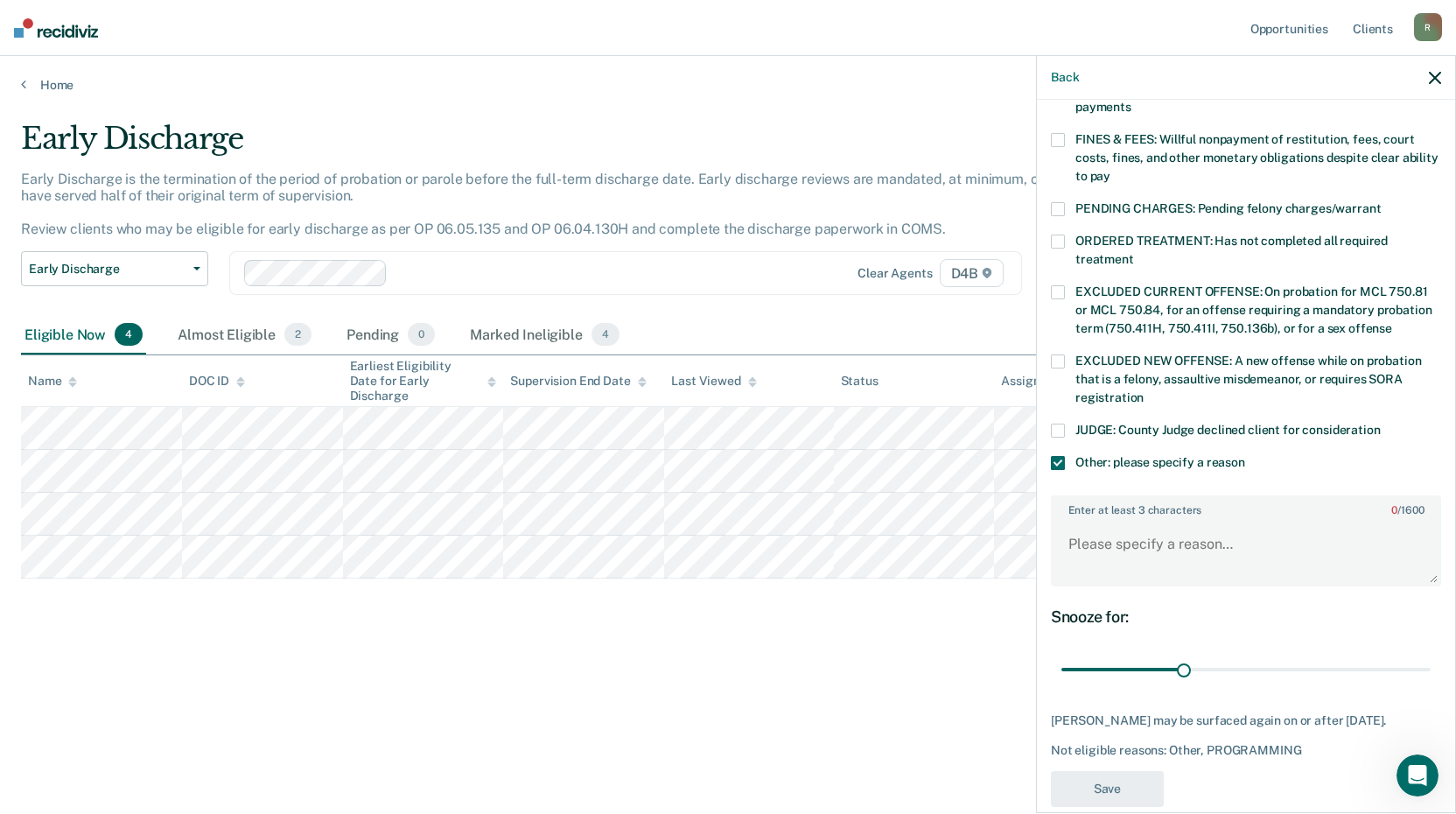
scroll to position [494, 0]
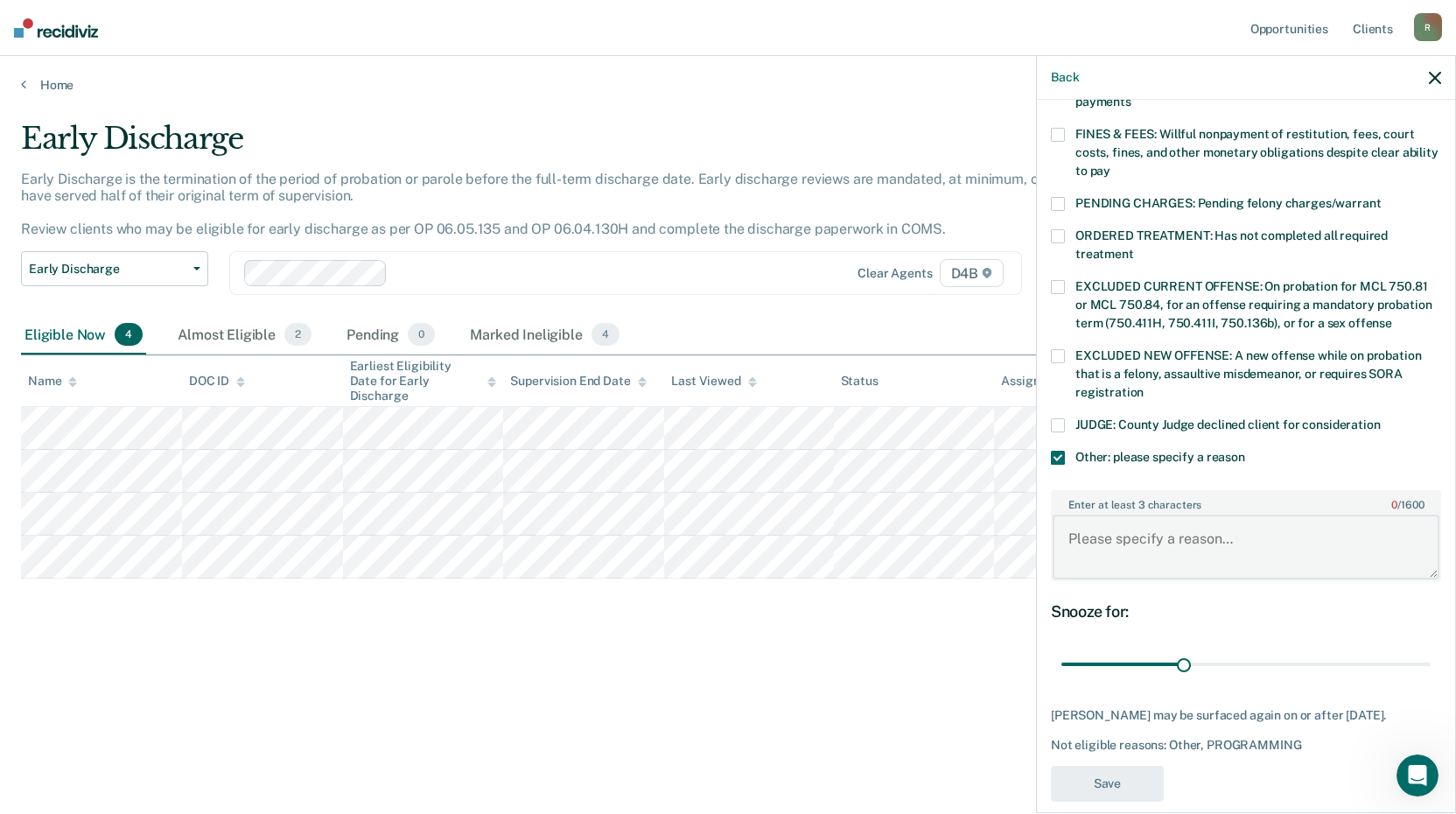
click at [1177, 515] on textarea "Enter at least 3 characters 0 / 1600" at bounding box center [1246, 547] width 387 height 65
type textarea "Ordered to complete SSSPP"
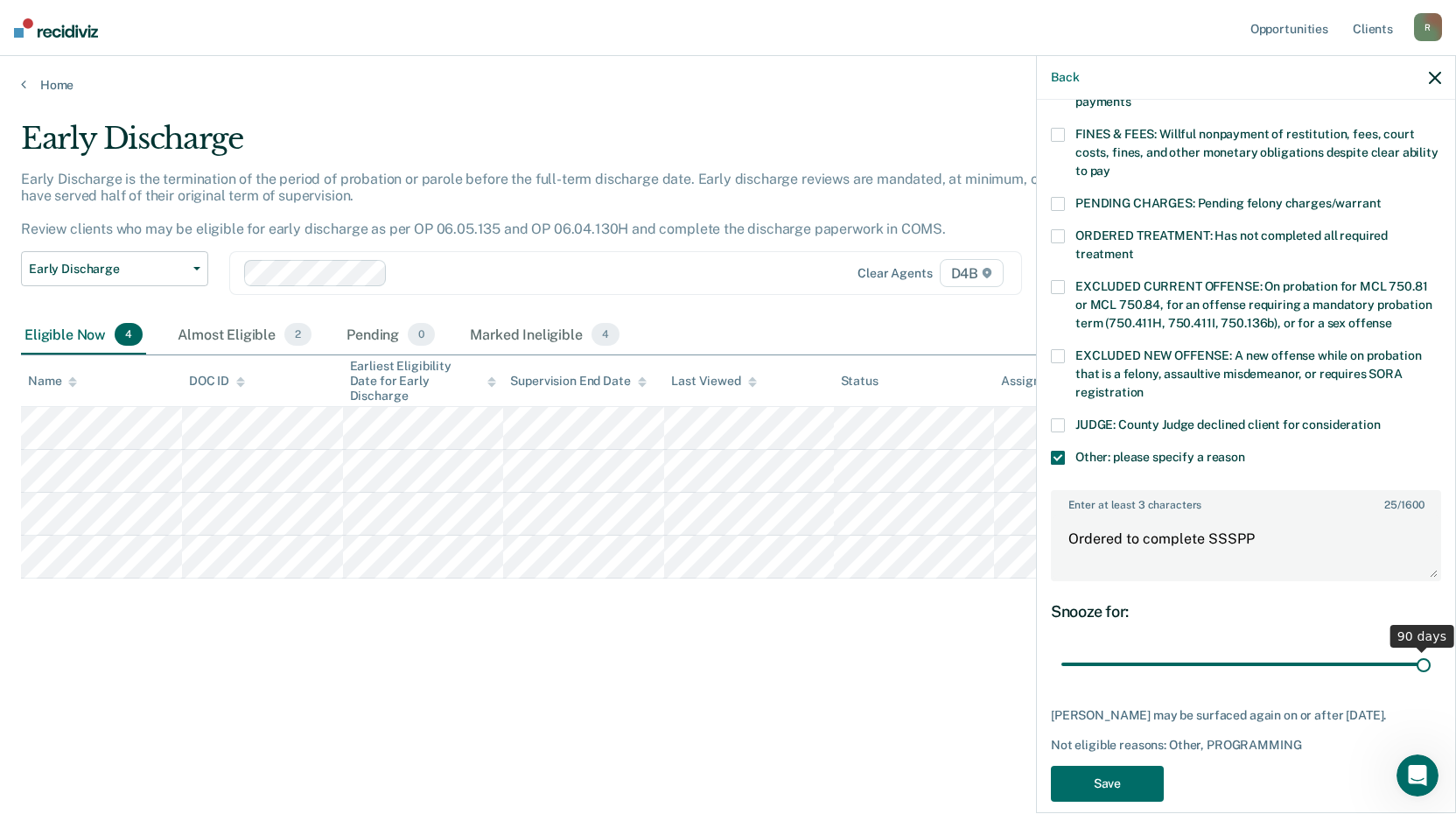
drag, startPoint x: 1186, startPoint y: 644, endPoint x: 2033, endPoint y: 600, distance: 848.1
type input "90"
click at [1430, 650] on input "range" at bounding box center [1245, 665] width 369 height 31
click at [1105, 787] on button "Save" at bounding box center [1108, 783] width 113 height 36
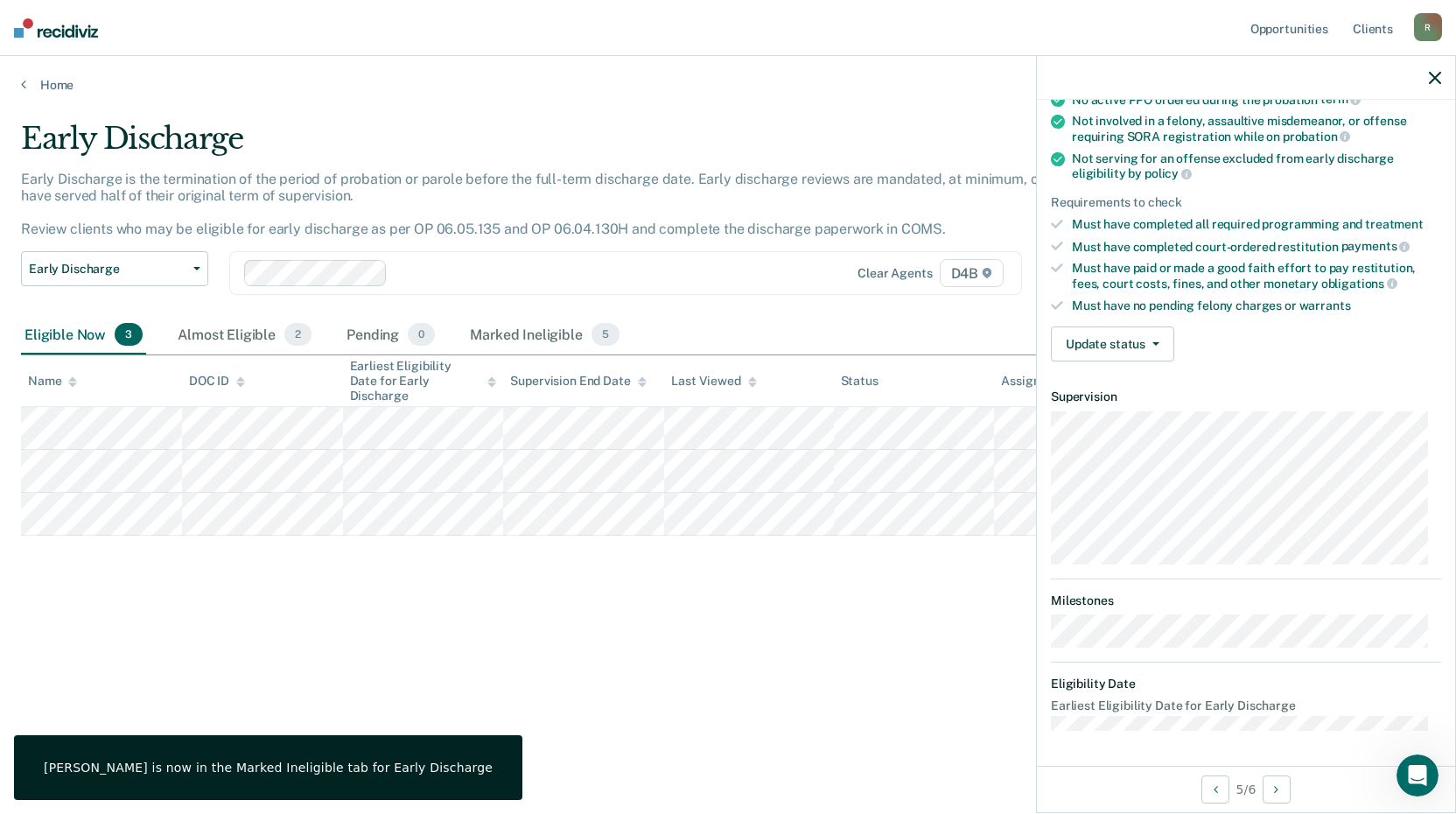
scroll to position [185, 0]
click at [1142, 350] on button "Update status" at bounding box center [1112, 346] width 123 height 35
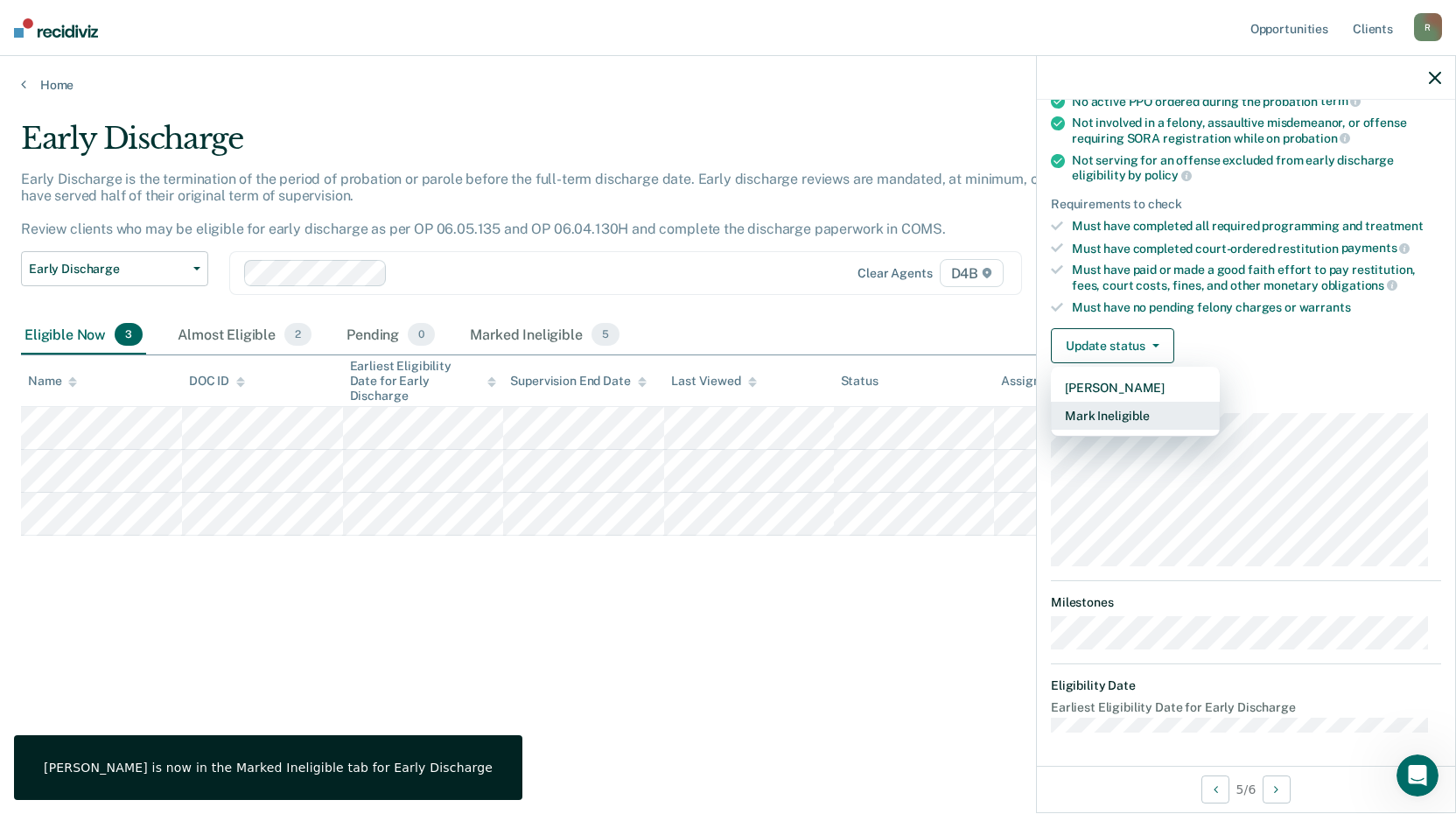
click at [1130, 418] on button "Mark Ineligible" at bounding box center [1135, 415] width 169 height 28
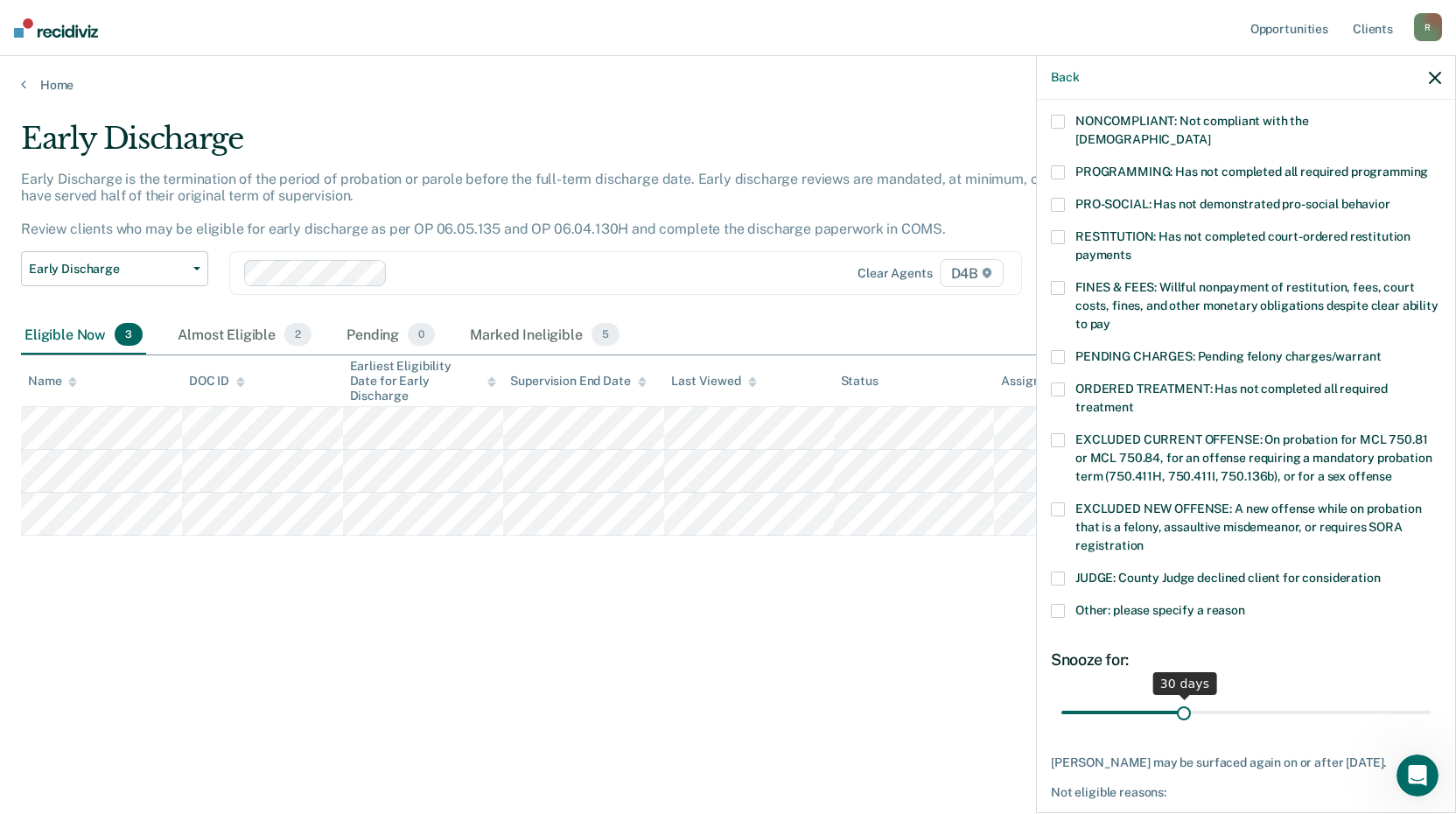
scroll to position [391, 0]
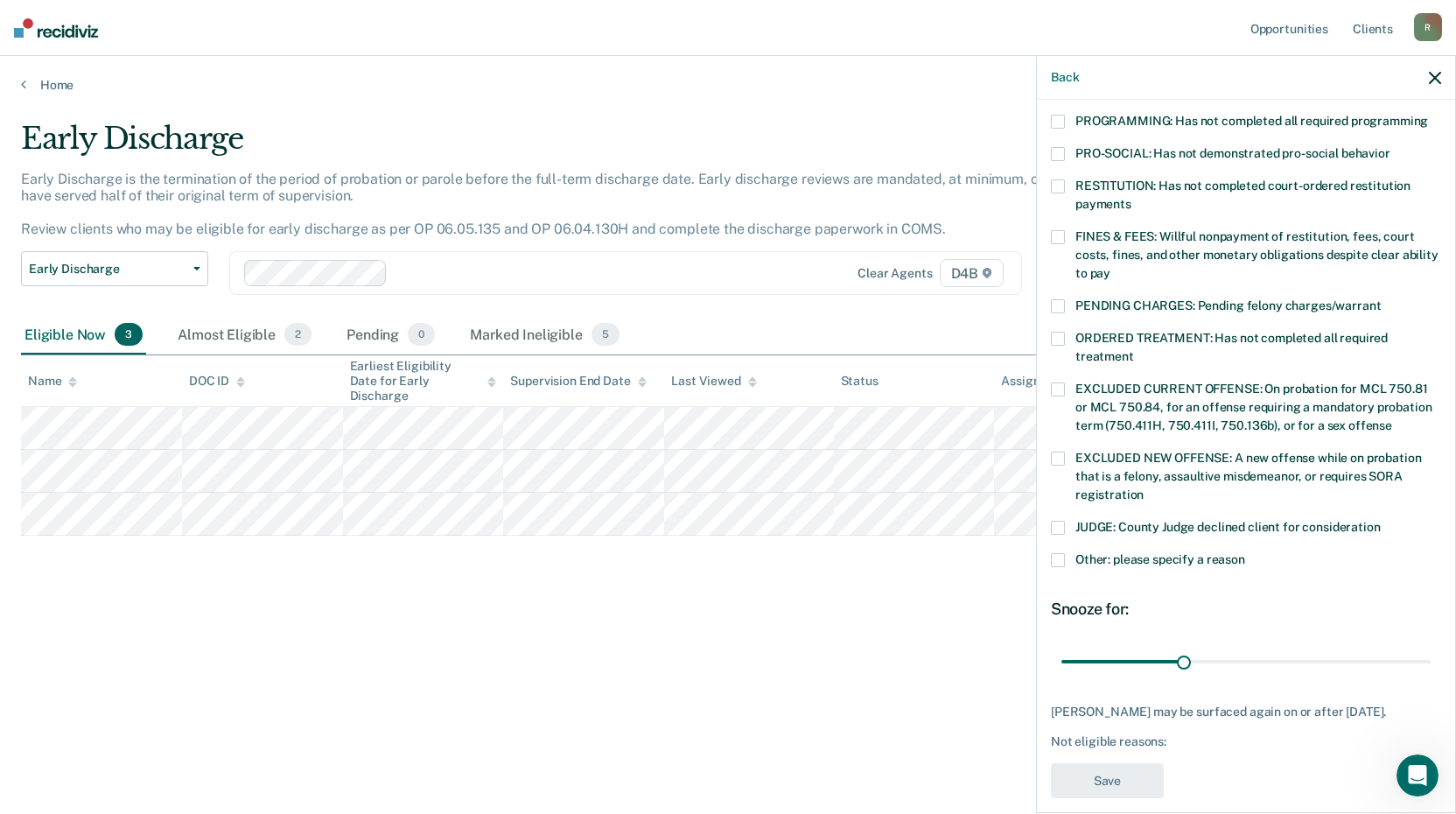
click at [1058, 553] on span at bounding box center [1057, 559] width 14 height 14
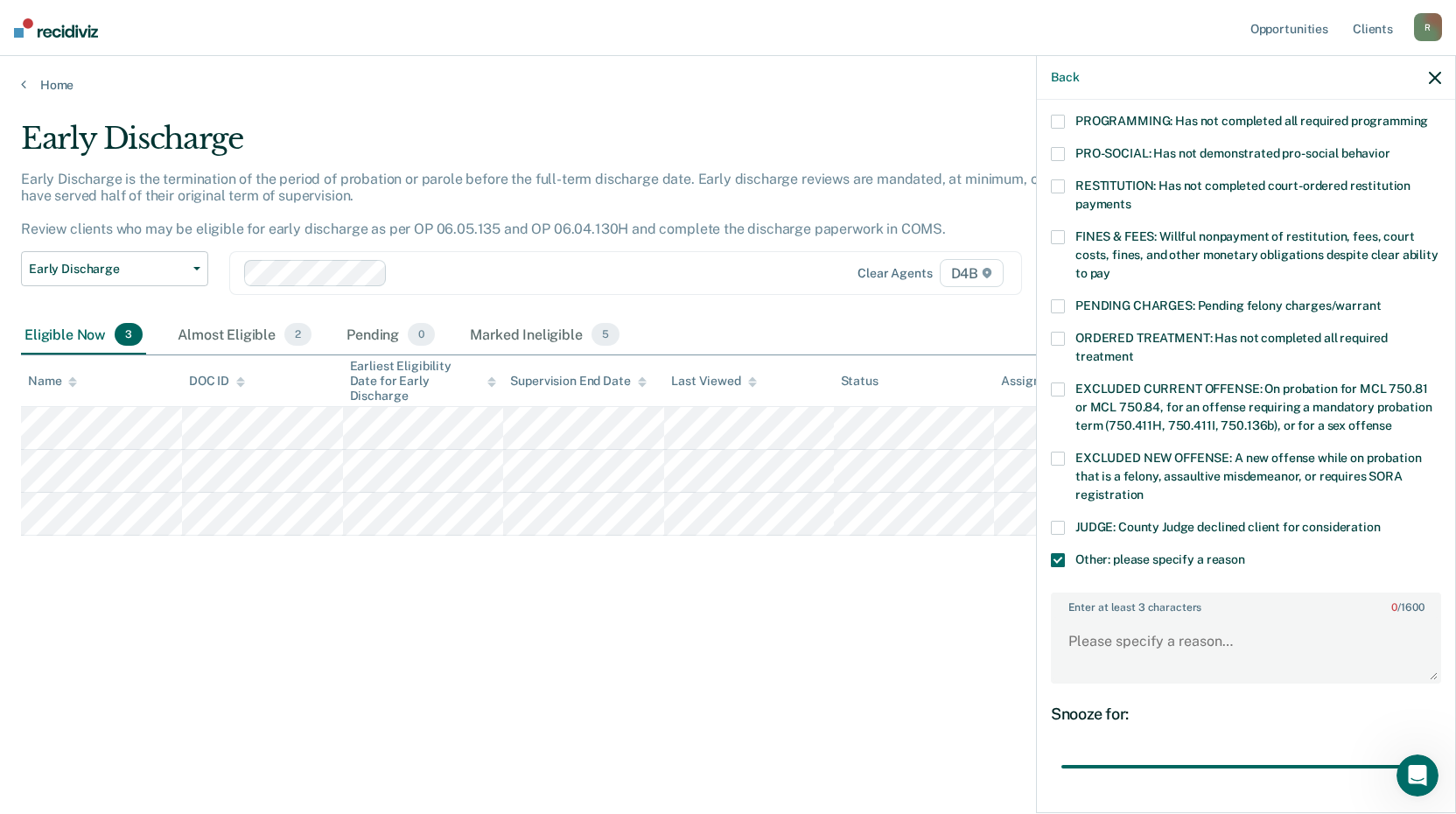
drag, startPoint x: 1181, startPoint y: 748, endPoint x: 1317, endPoint y: 661, distance: 161.4
type input "90"
click at [1430, 752] on input "range" at bounding box center [1245, 767] width 369 height 31
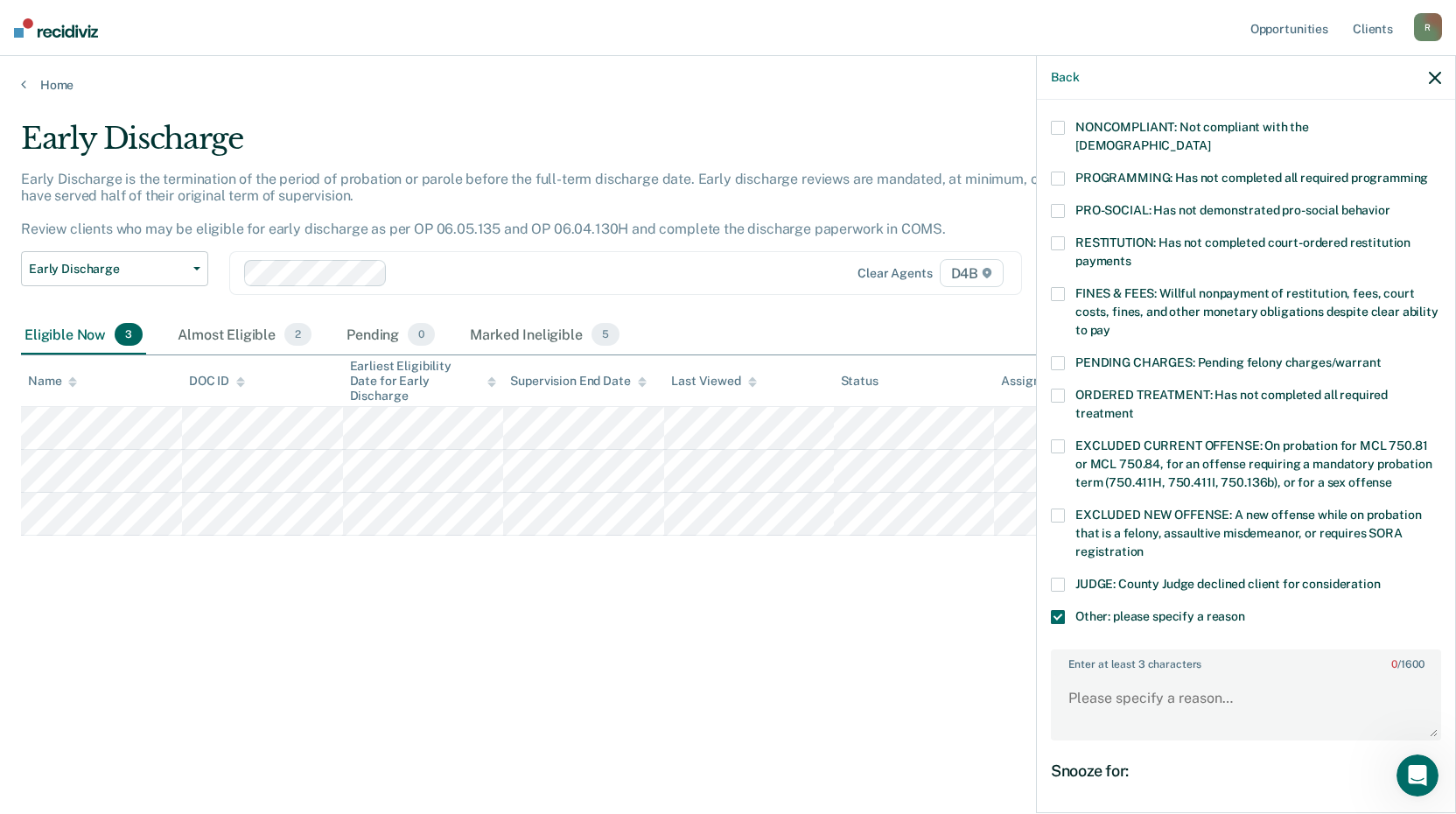
scroll to position [304, 0]
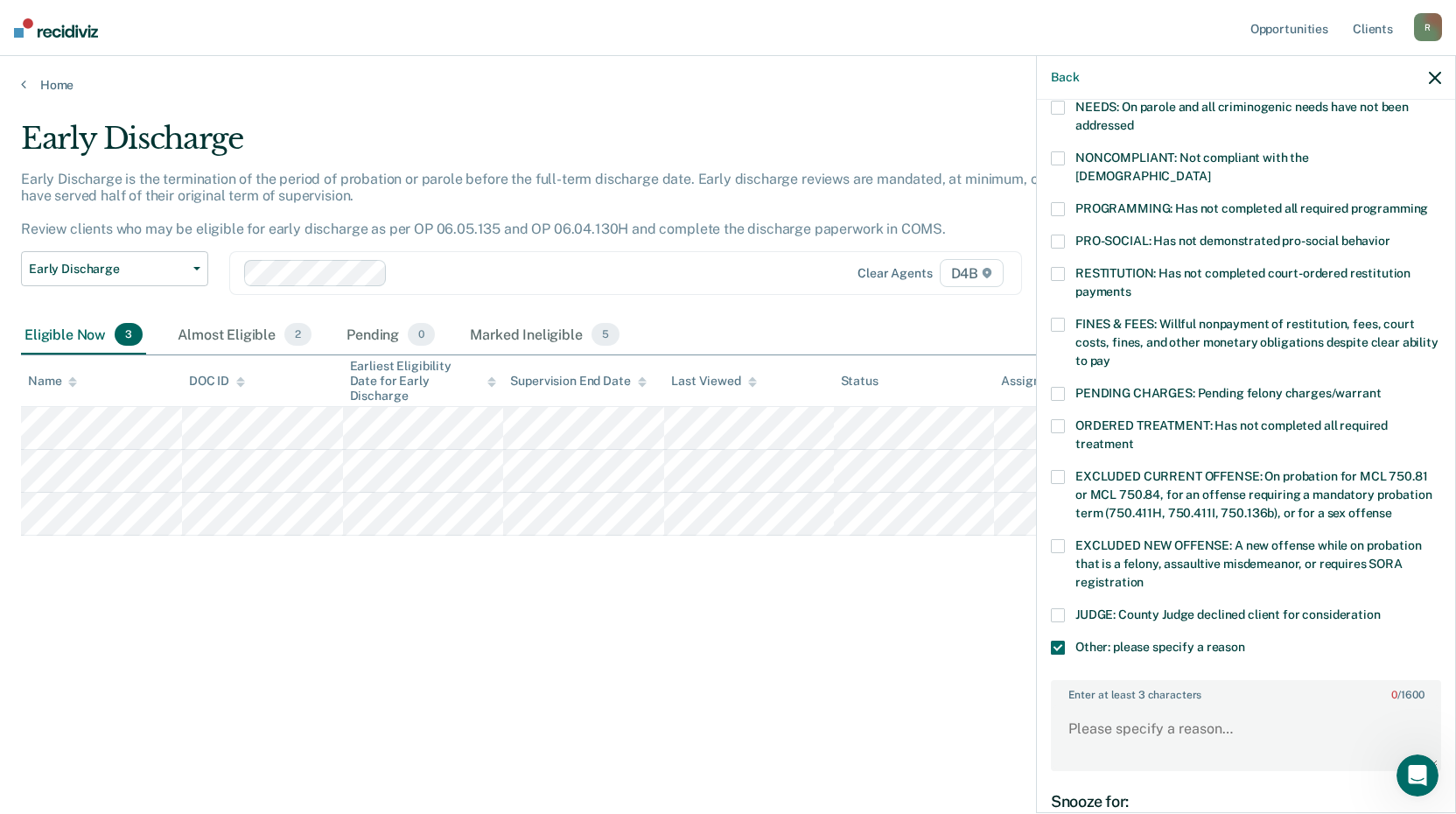
click at [1059, 203] on span at bounding box center [1057, 209] width 14 height 14
click at [1106, 708] on textarea "Enter at least 3 characters 0 / 1600" at bounding box center [1246, 736] width 387 height 65
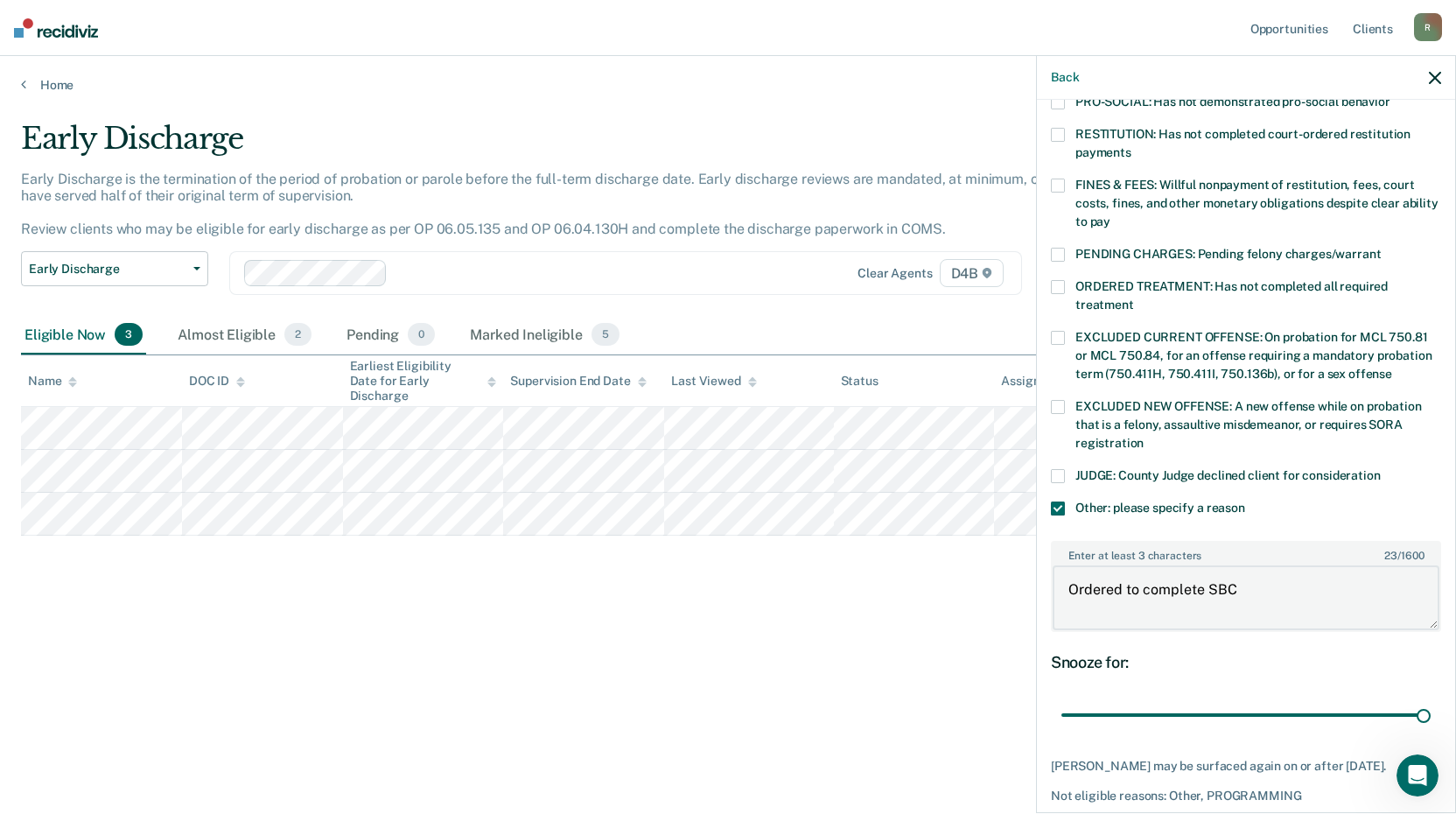
scroll to position [497, 0]
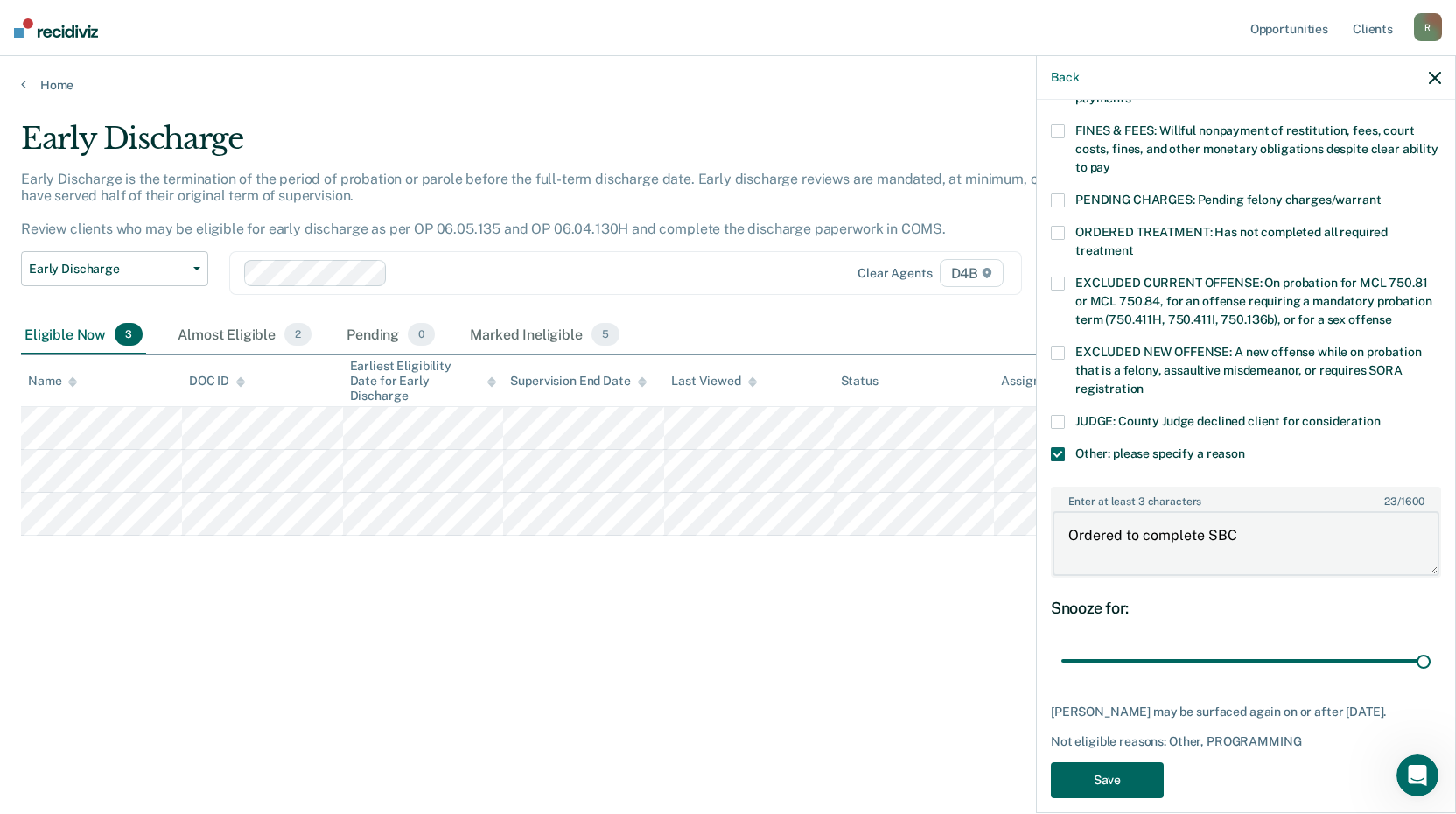
type textarea "Ordered to complete SBC"
click at [1114, 762] on button "Save" at bounding box center [1108, 779] width 113 height 36
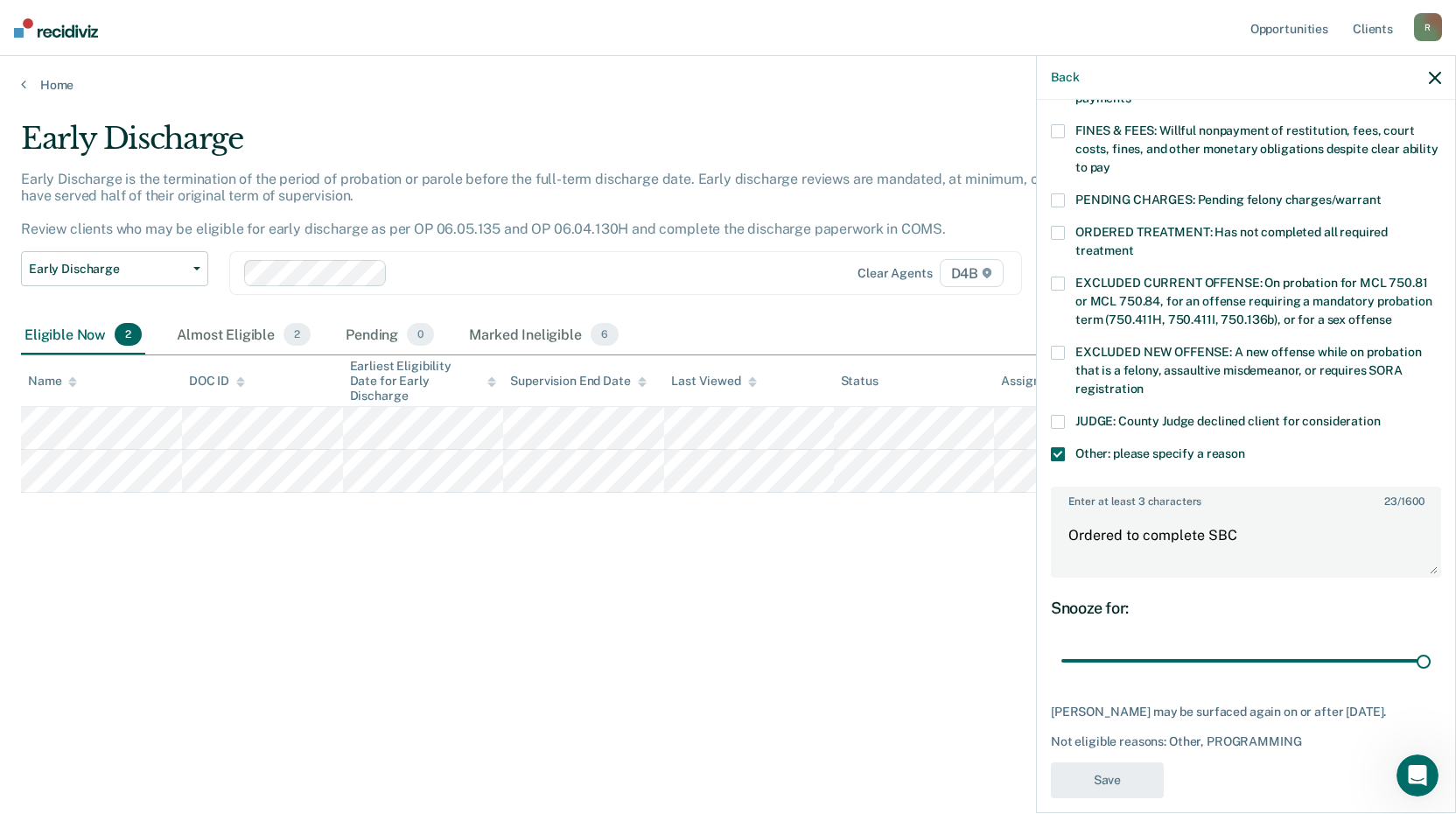
click at [340, 482] on div "Early Discharge Early Discharge is the termination of the period of probation o…" at bounding box center [728, 402] width 1414 height 562
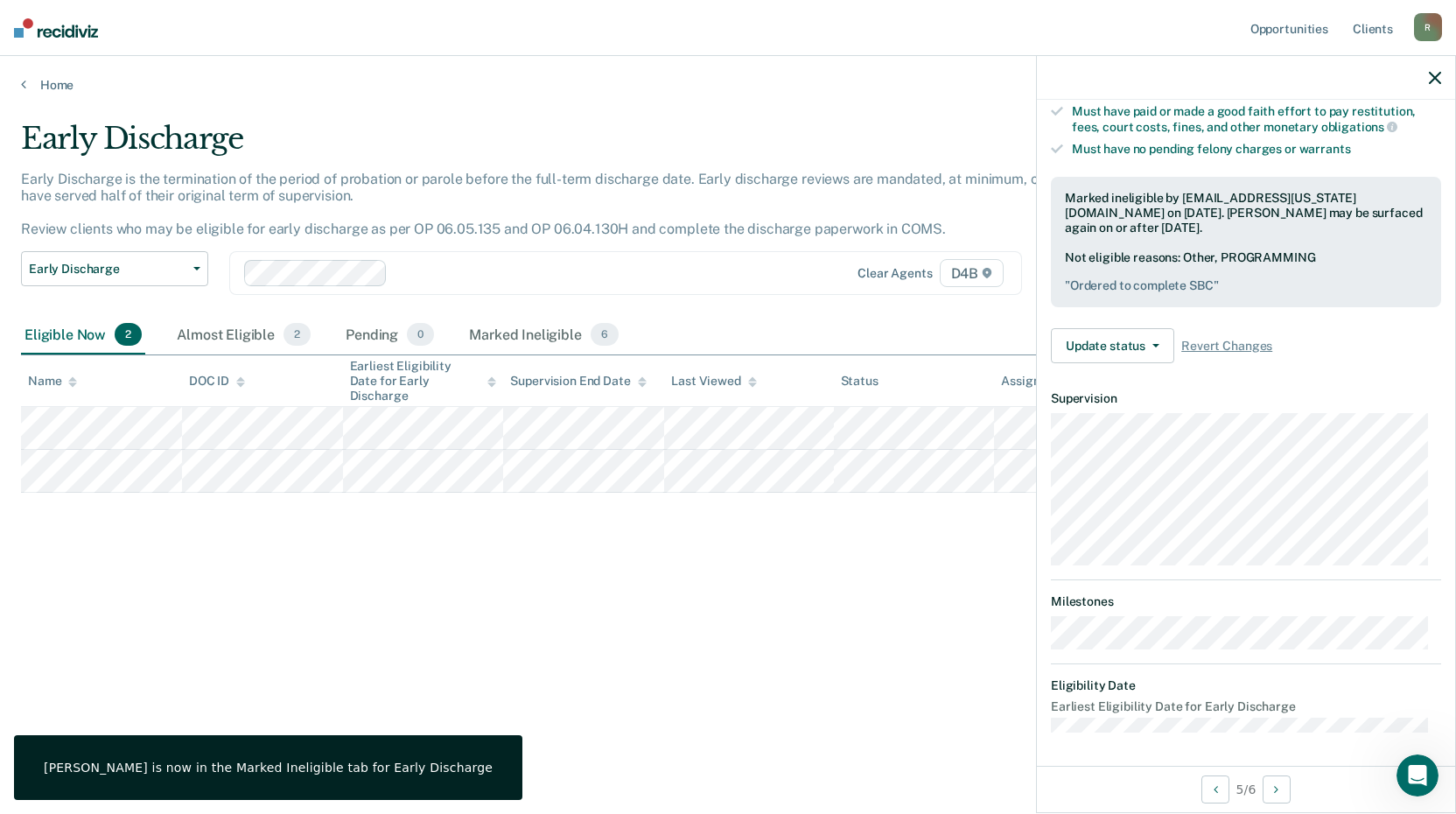
scroll to position [204, 0]
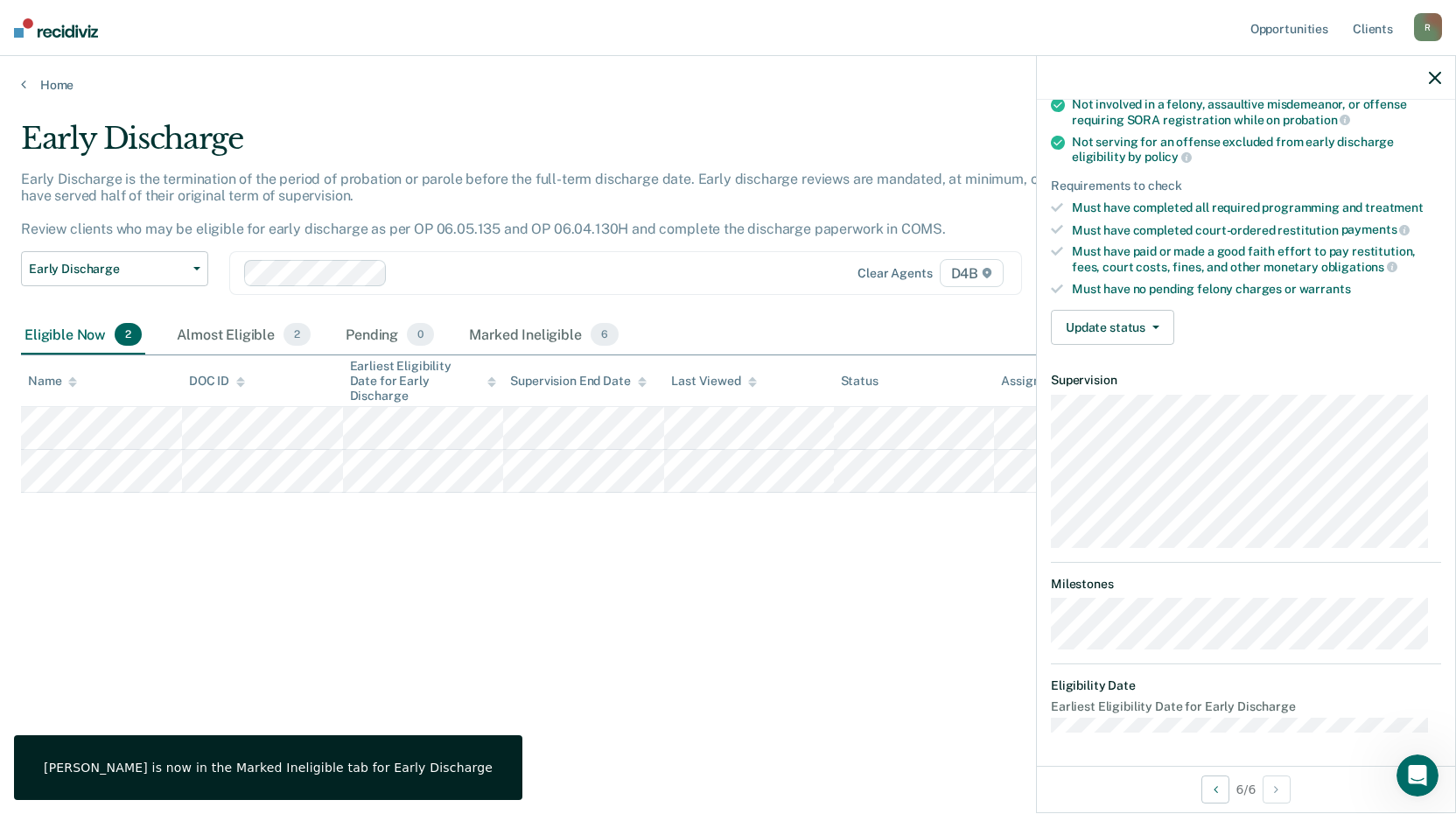
click at [1087, 349] on div "Validated by data from COMS Completed at least half of probation term No active…" at bounding box center [1246, 181] width 418 height 356
click at [1093, 331] on button "Update status" at bounding box center [1112, 328] width 123 height 35
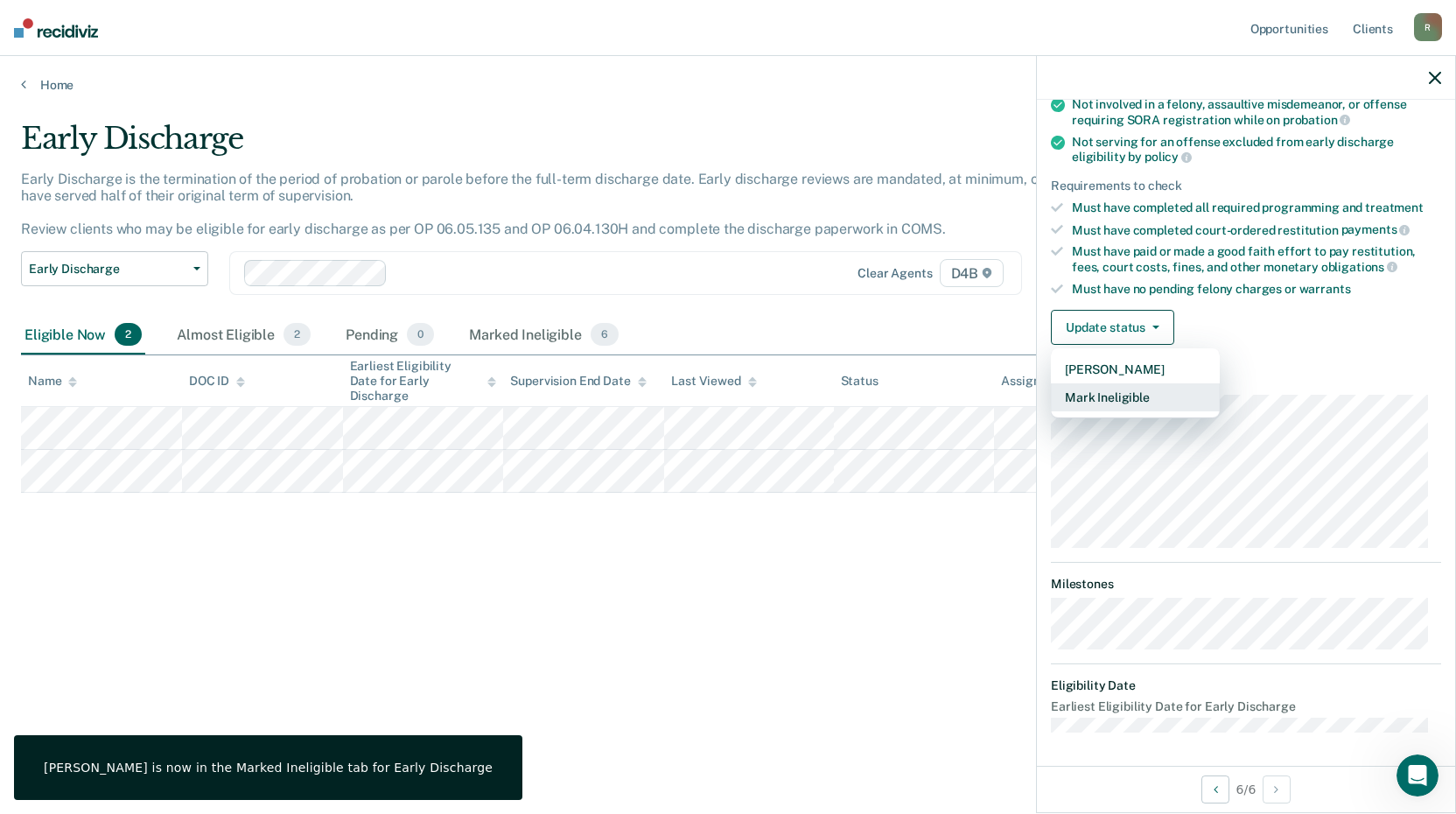
click at [1108, 397] on button "Mark Ineligible" at bounding box center [1135, 397] width 169 height 28
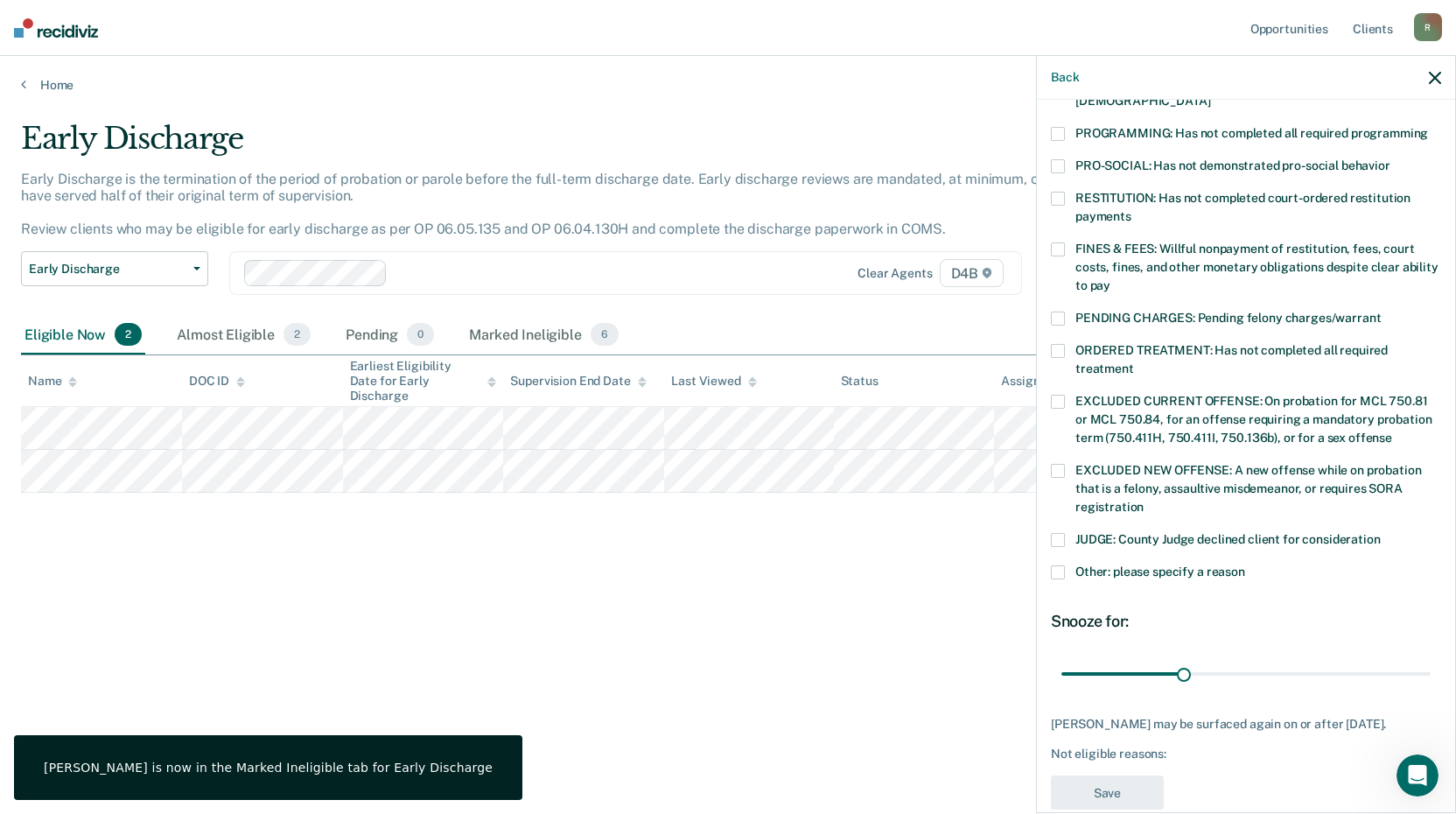
drag, startPoint x: 1059, startPoint y: 551, endPoint x: 1061, endPoint y: 530, distance: 21.1
click at [1059, 566] on span at bounding box center [1057, 572] width 14 height 14
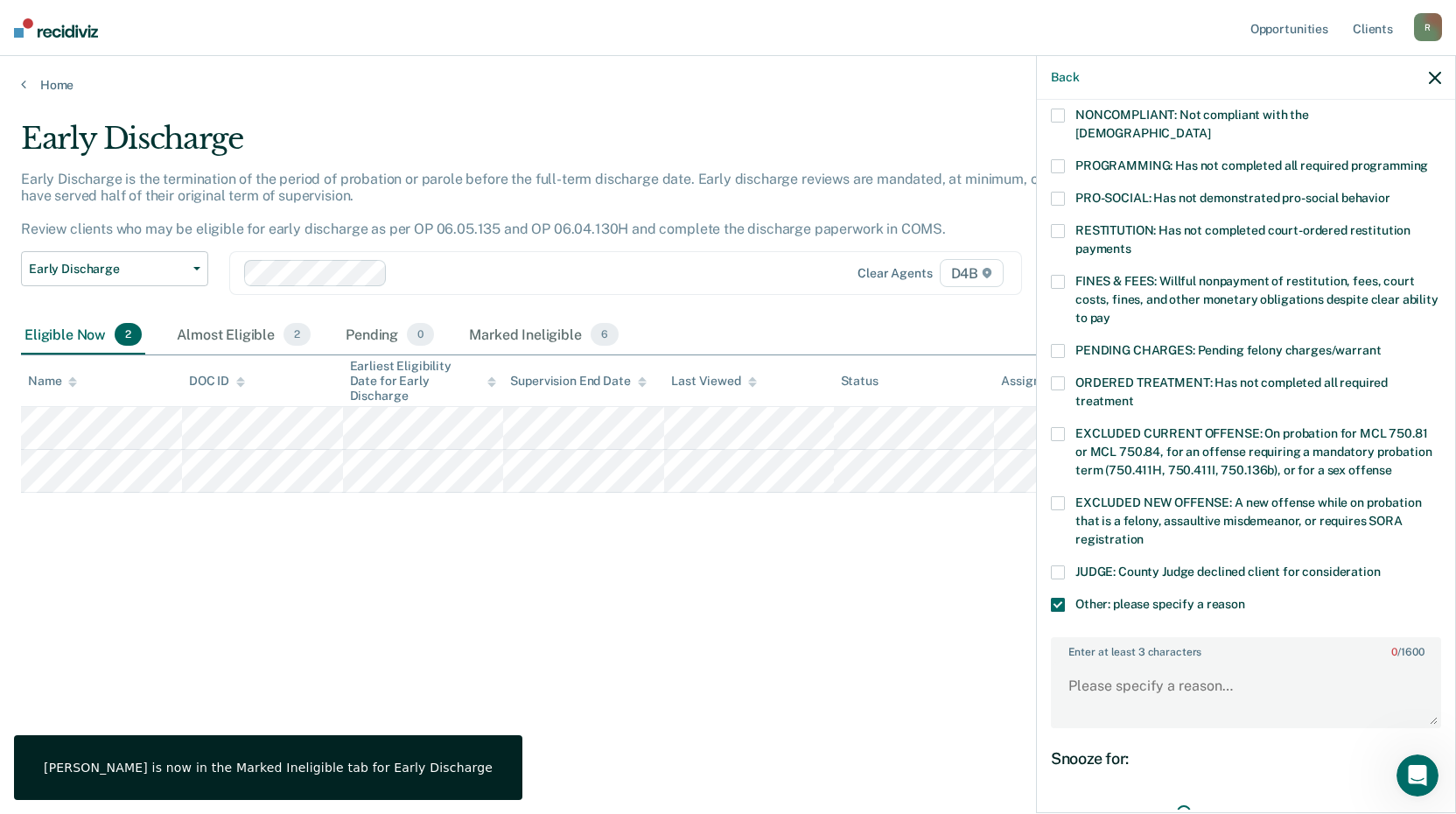
scroll to position [291, 0]
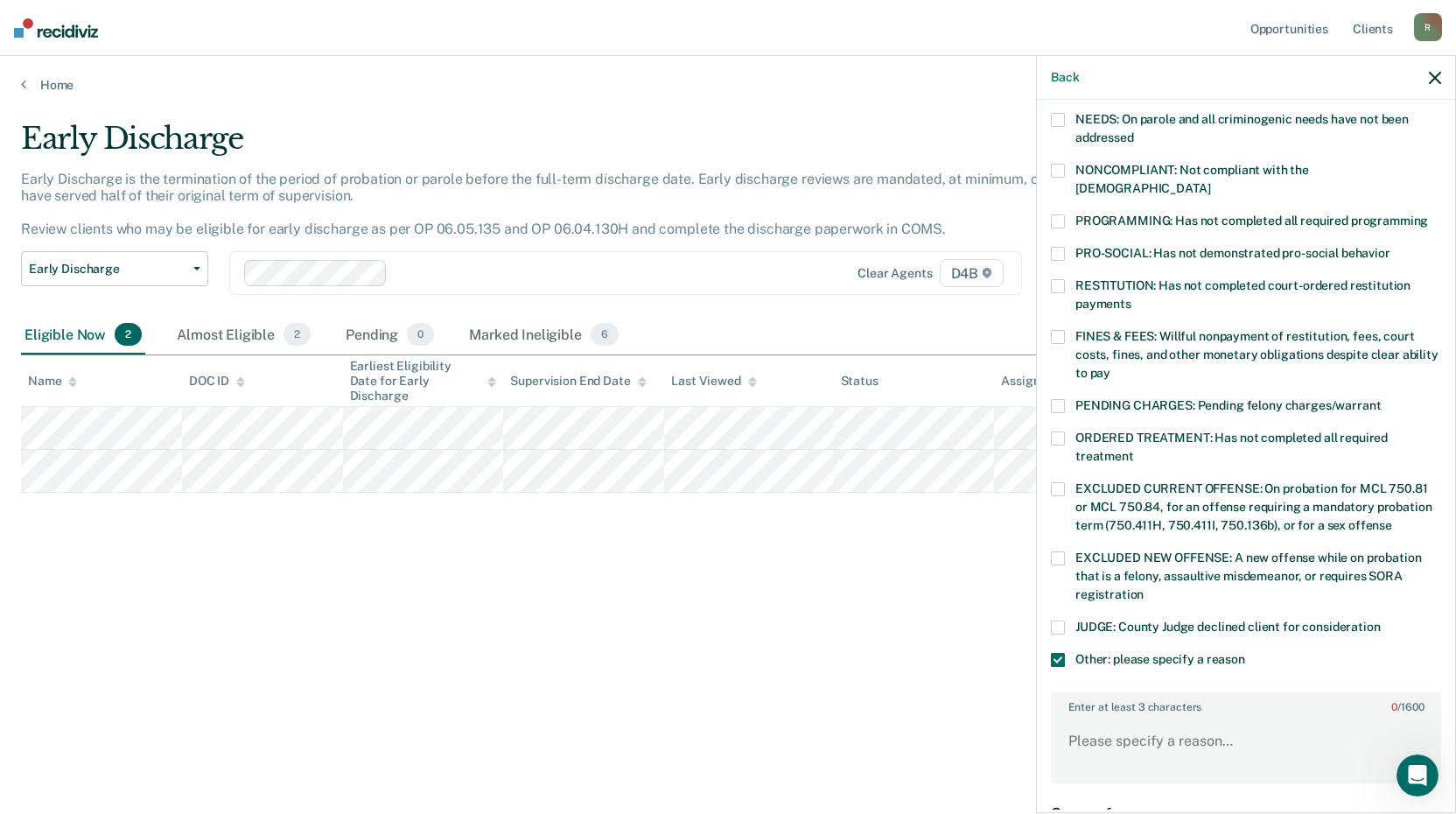
click at [1056, 214] on span at bounding box center [1057, 221] width 14 height 14
click at [1139, 717] on textarea "Enter at least 3 characters 0 / 1600" at bounding box center [1246, 749] width 387 height 65
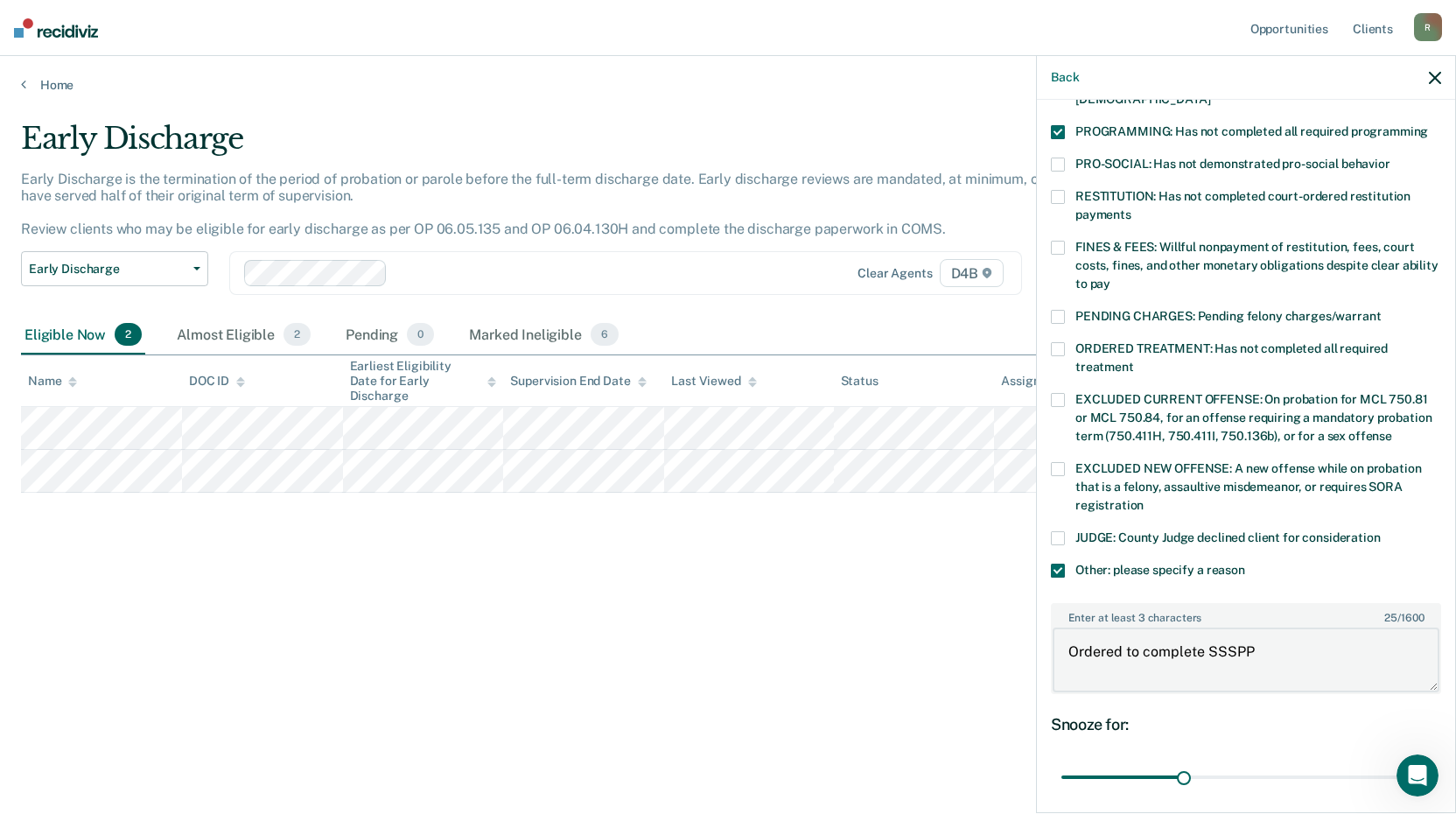
scroll to position [512, 0]
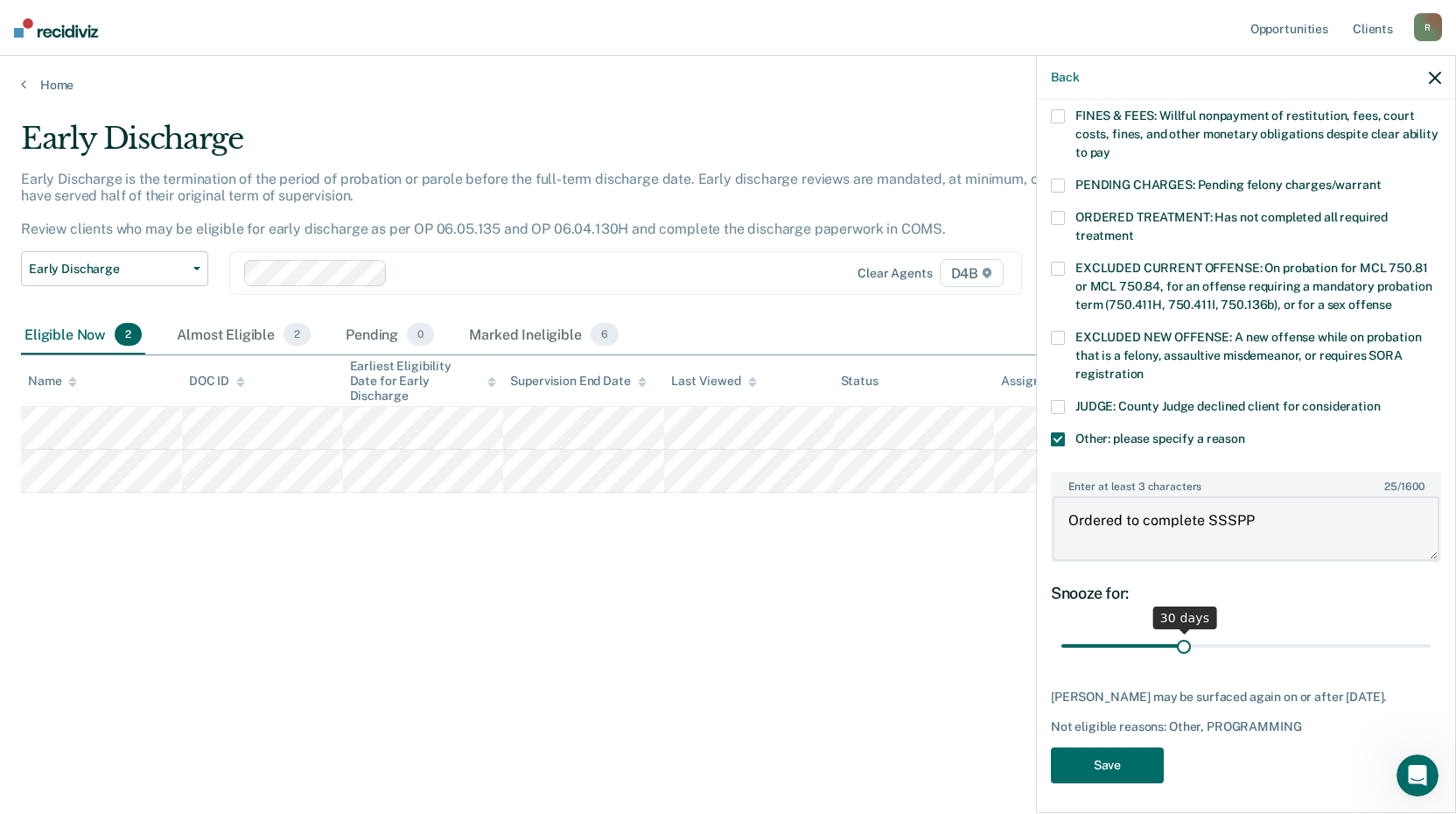
type textarea "Ordered to complete SSSPP"
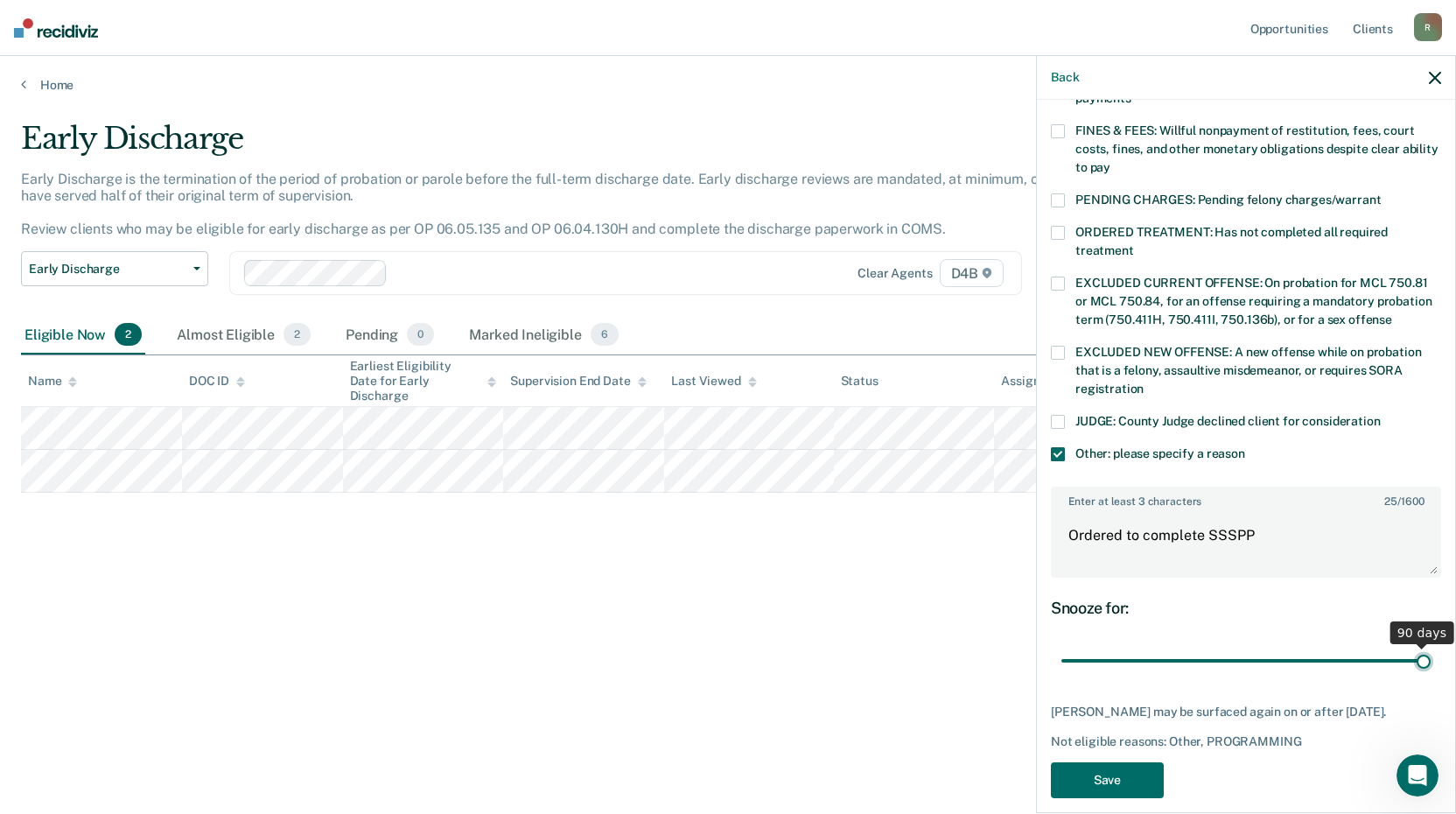
drag, startPoint x: 1174, startPoint y: 629, endPoint x: 1567, endPoint y: 640, distance: 393.2
type input "90"
click at [1430, 646] on input "range" at bounding box center [1245, 662] width 369 height 31
click at [1113, 762] on button "Save" at bounding box center [1108, 779] width 113 height 36
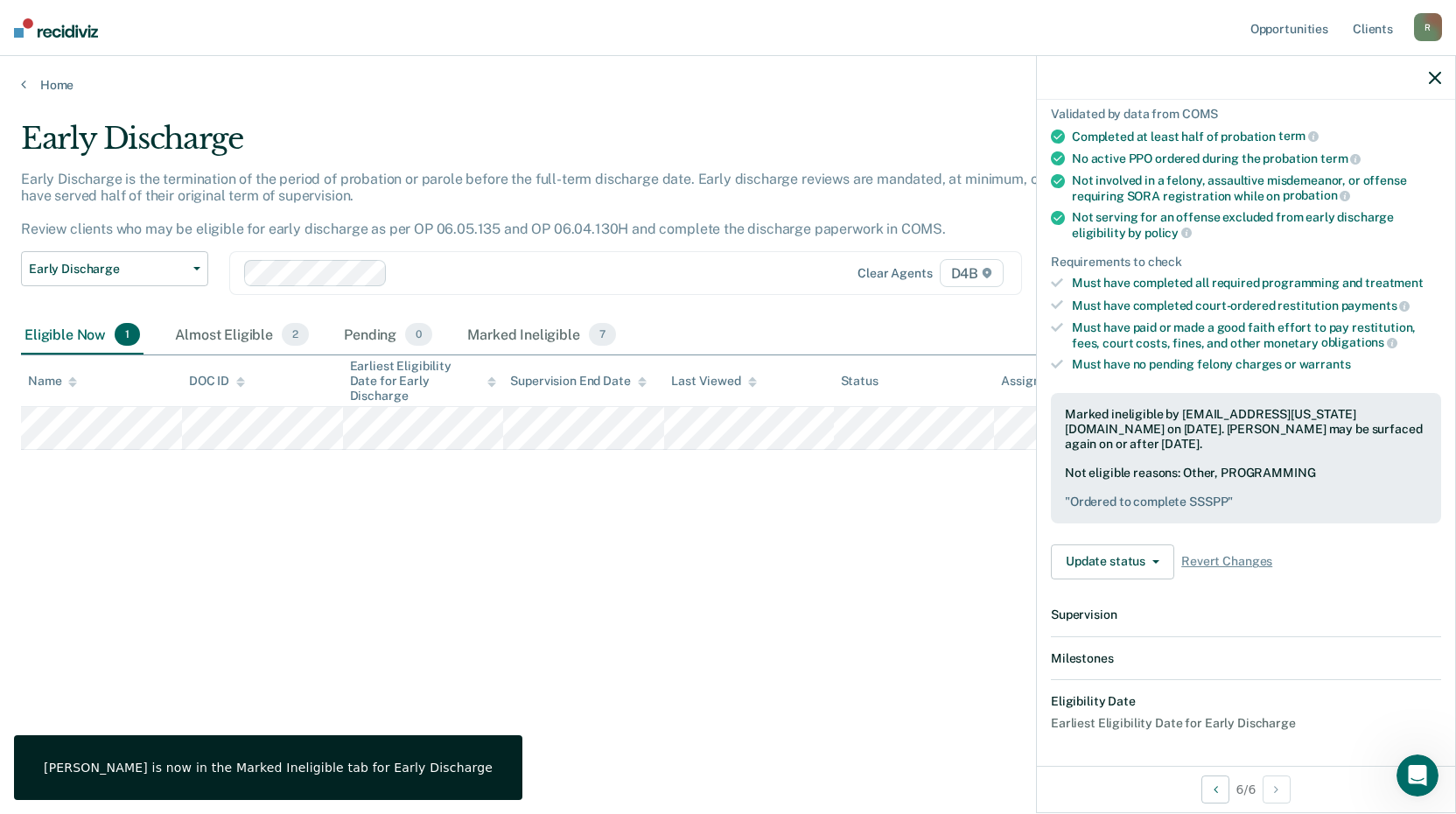
scroll to position [362, 0]
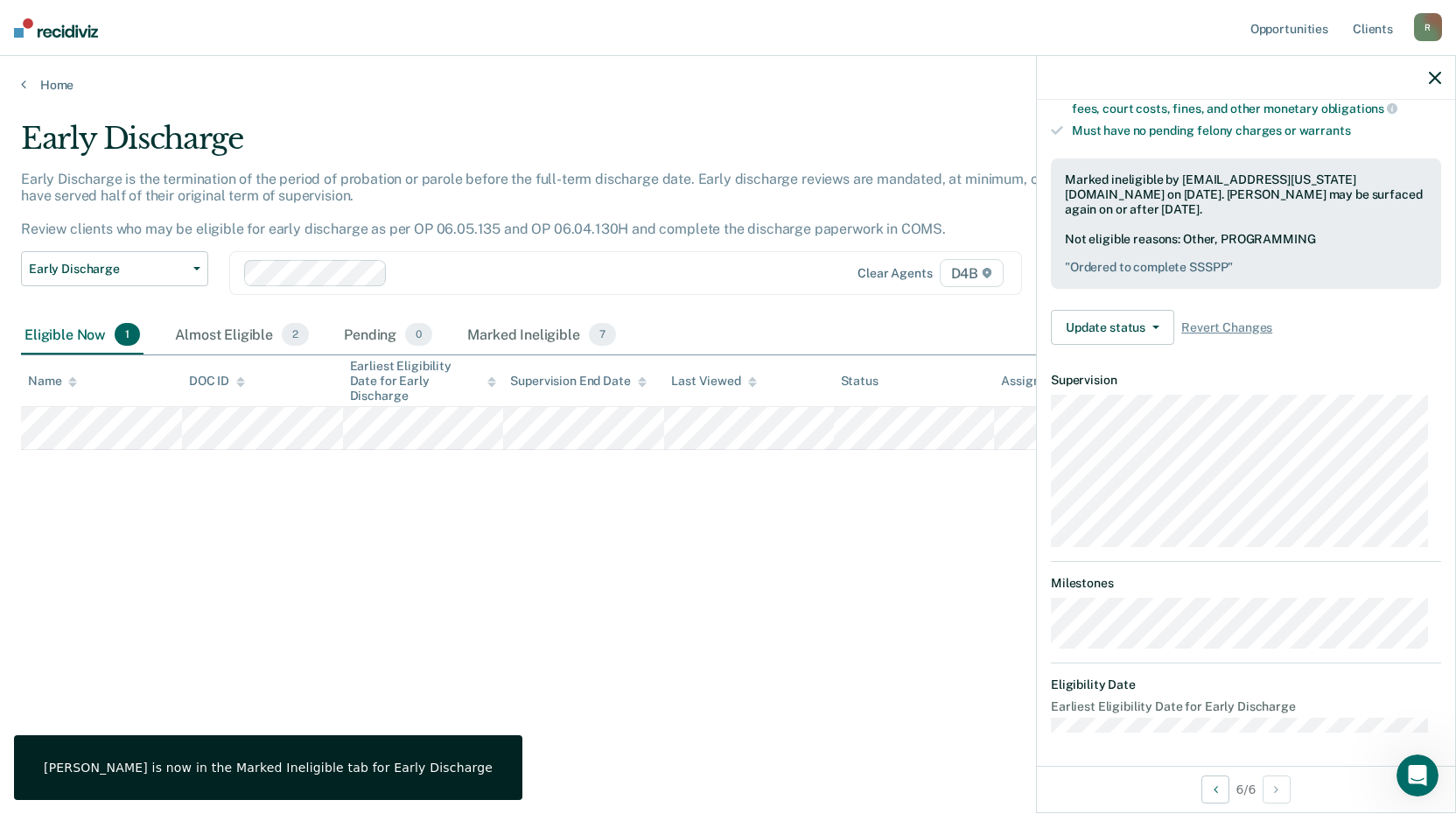
click at [454, 599] on div "Early Discharge Early Discharge is the termination of the period of probation o…" at bounding box center [728, 402] width 1414 height 562
click at [1435, 69] on div at bounding box center [1246, 78] width 418 height 44
click at [1426, 78] on div at bounding box center [1246, 78] width 418 height 44
click at [1432, 75] on icon "button" at bounding box center [1434, 78] width 12 height 12
